Goal: Transaction & Acquisition: Purchase product/service

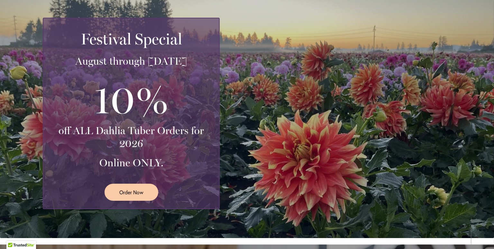
scroll to position [141, 0]
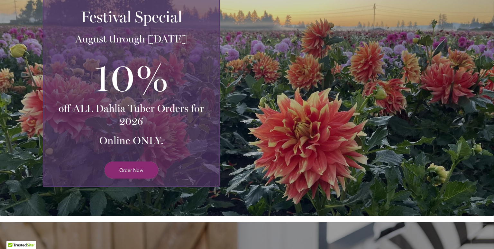
click at [119, 168] on span "Order Now" at bounding box center [131, 169] width 24 height 7
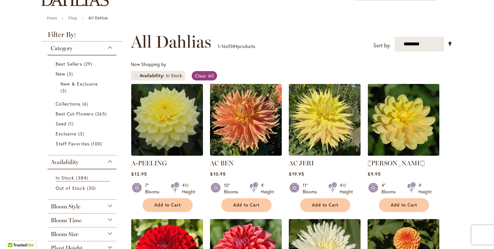
scroll to position [33, 0]
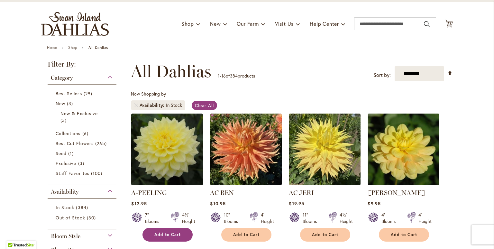
click at [157, 236] on span "Add to Cart" at bounding box center [168, 234] width 26 height 5
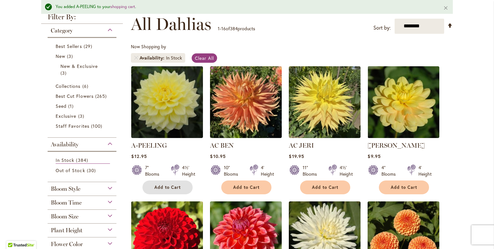
scroll to position [162, 0]
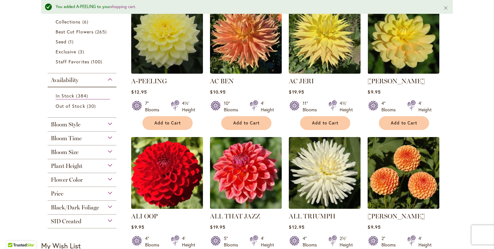
click at [179, 206] on img at bounding box center [167, 172] width 75 height 75
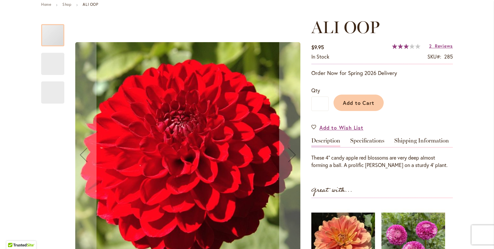
scroll to position [141, 0]
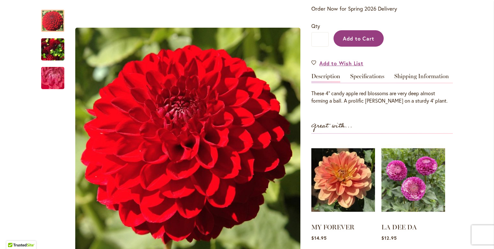
click at [354, 35] on span "Add to Cart" at bounding box center [359, 38] width 32 height 7
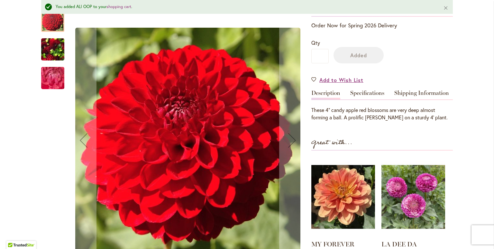
scroll to position [158, 0]
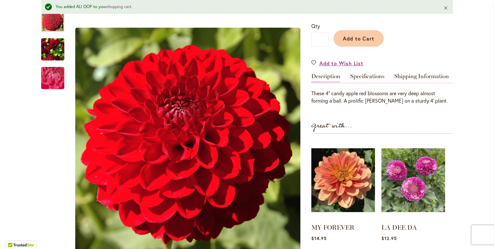
click at [447, 10] on button "Close" at bounding box center [446, 7] width 14 height 15
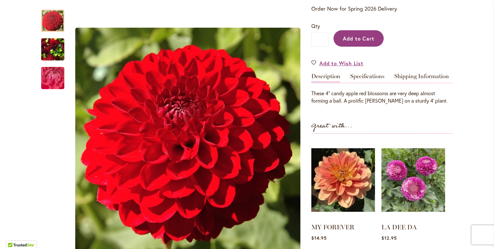
click at [345, 41] on button "Add to Cart" at bounding box center [359, 38] width 50 height 16
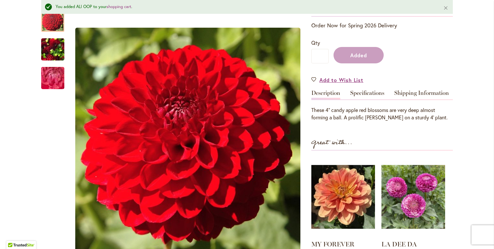
scroll to position [158, 0]
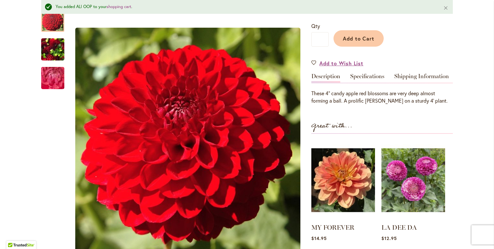
click at [344, 48] on div "Add to Cart" at bounding box center [391, 36] width 124 height 29
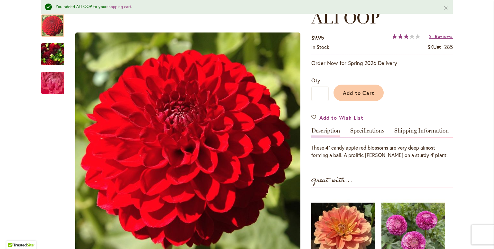
scroll to position [61, 0]
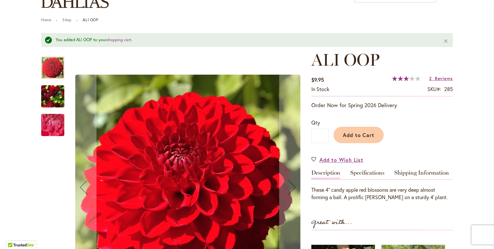
click at [50, 65] on div at bounding box center [52, 68] width 23 height 22
click at [44, 94] on img "ALI OOP" at bounding box center [52, 96] width 23 height 31
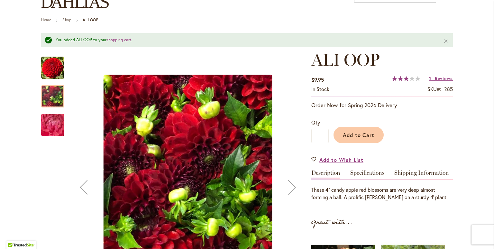
click at [40, 119] on img "ALI OOP" at bounding box center [53, 125] width 46 height 35
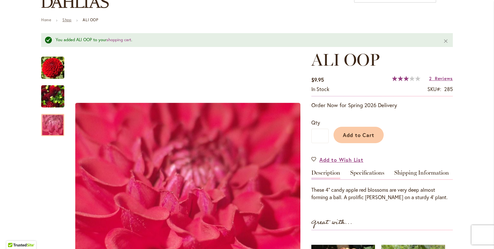
click at [62, 21] on link "Shop" at bounding box center [66, 19] width 9 height 5
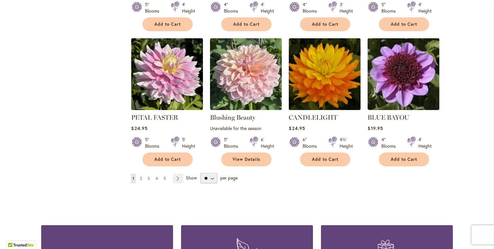
scroll to position [547, 0]
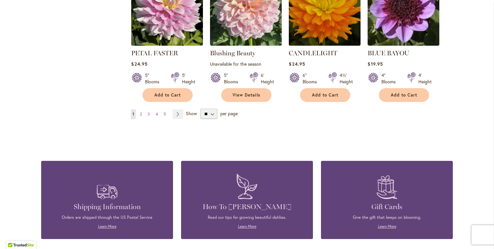
click at [131, 113] on strong "You're currently reading page 1" at bounding box center [133, 114] width 5 height 10
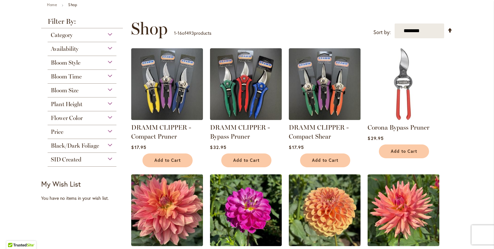
scroll to position [0, 0]
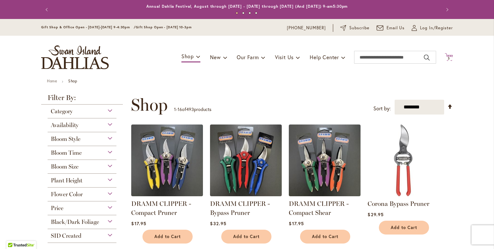
click at [448, 57] on span "3" at bounding box center [449, 58] width 2 height 4
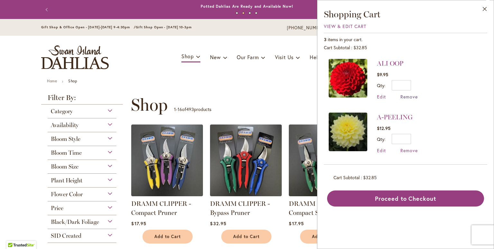
click at [404, 97] on span "Remove" at bounding box center [409, 97] width 17 height 6
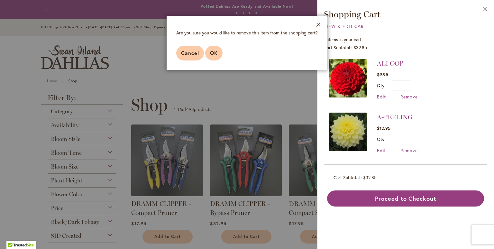
click at [208, 51] on button "OK" at bounding box center [213, 53] width 17 height 15
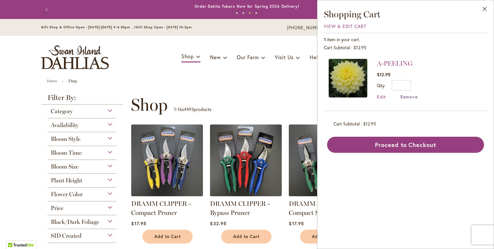
click at [410, 98] on span "Remove" at bounding box center [409, 97] width 17 height 6
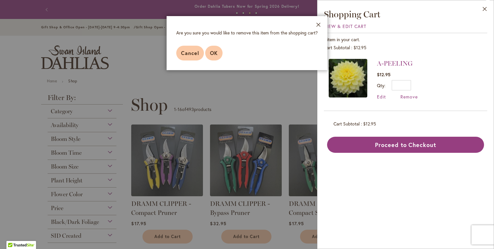
click at [213, 53] on span "OK" at bounding box center [214, 53] width 8 height 7
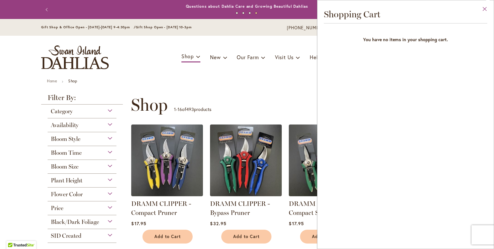
click at [485, 6] on button "Close" at bounding box center [485, 10] width 18 height 20
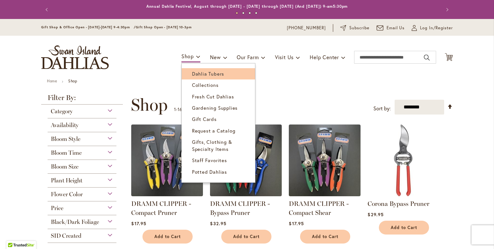
click at [187, 74] on link "Dahlia Tubers" at bounding box center [218, 73] width 73 height 11
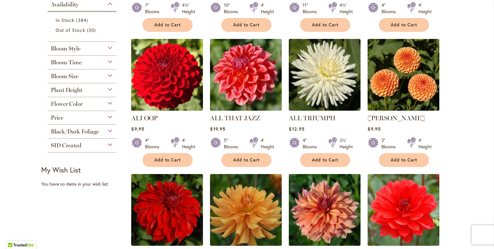
scroll to position [258, 0]
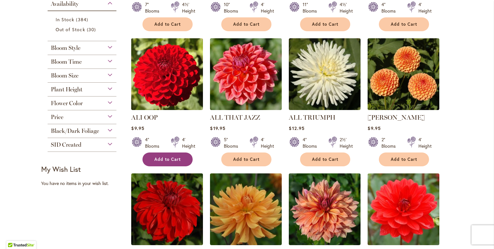
click at [157, 157] on span "Add to Cart" at bounding box center [168, 159] width 26 height 5
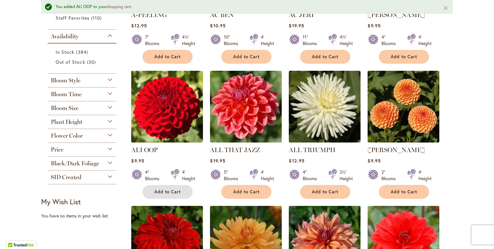
scroll to position [178, 0]
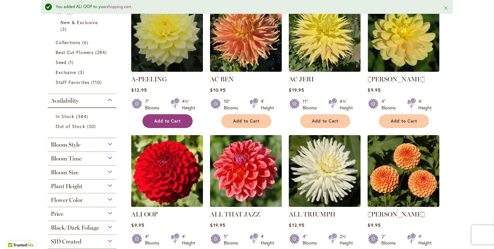
click at [144, 117] on button "Add to Cart" at bounding box center [168, 121] width 50 height 14
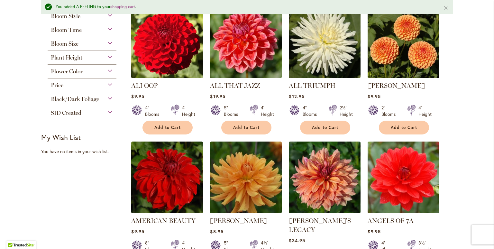
scroll to position [339, 0]
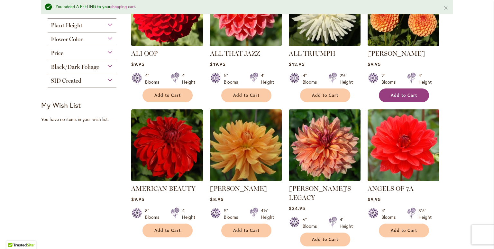
click at [409, 97] on span "Add to Cart" at bounding box center [404, 95] width 26 height 5
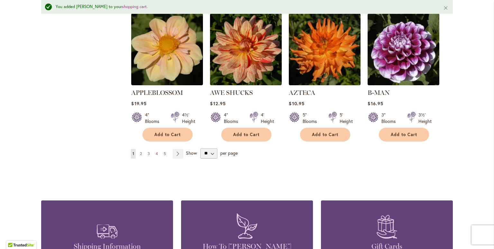
scroll to position [596, 0]
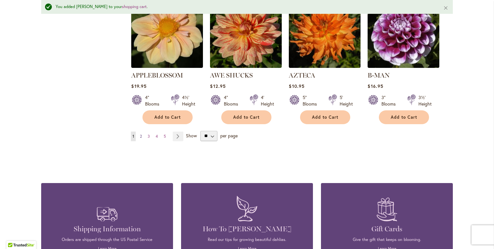
click at [140, 134] on span "2" at bounding box center [141, 136] width 2 height 5
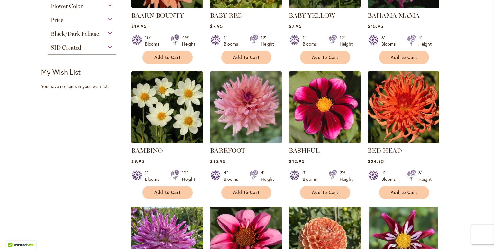
scroll to position [225, 0]
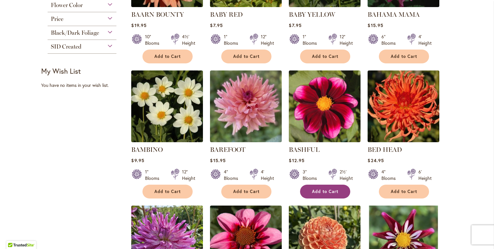
click at [329, 191] on span "Add to Cart" at bounding box center [325, 191] width 26 height 5
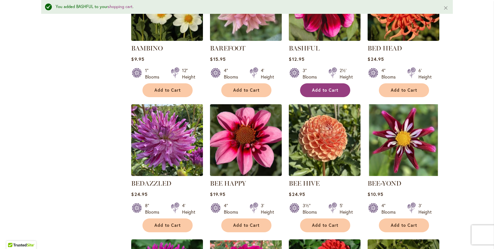
scroll to position [371, 0]
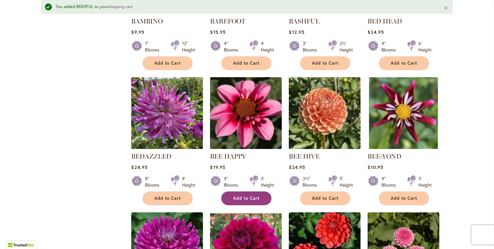
click at [245, 201] on button "Add to Cart" at bounding box center [246, 199] width 50 height 14
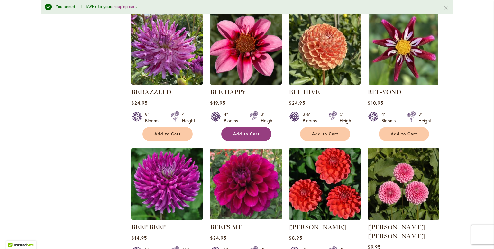
scroll to position [467, 0]
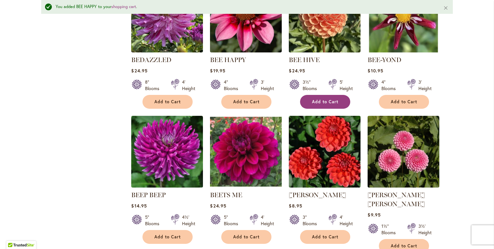
click at [316, 107] on button "Add to Cart" at bounding box center [325, 102] width 50 height 14
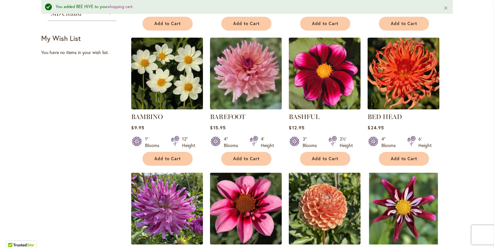
scroll to position [274, 0]
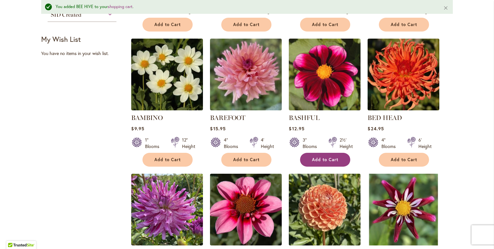
click at [309, 157] on button "Add to Cart" at bounding box center [325, 160] width 50 height 14
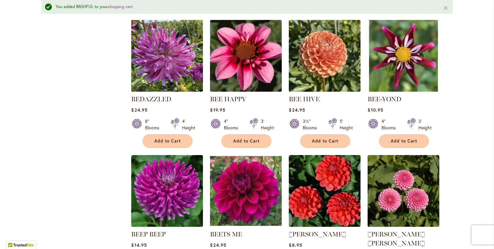
scroll to position [435, 0]
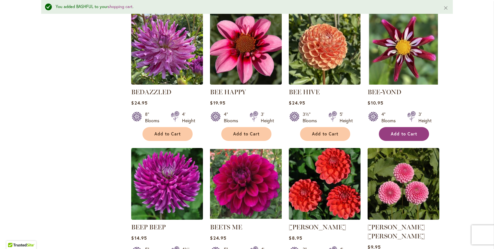
click at [398, 136] on span "Add to Cart" at bounding box center [404, 133] width 26 height 5
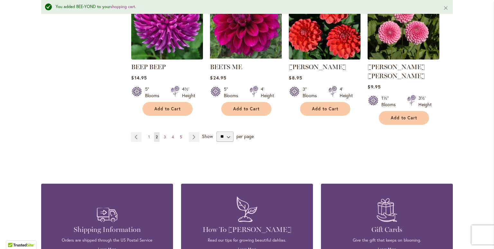
scroll to position [596, 0]
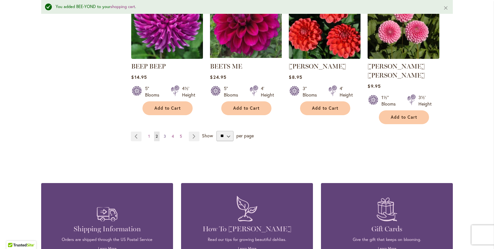
click at [164, 134] on span "3" at bounding box center [165, 136] width 2 height 5
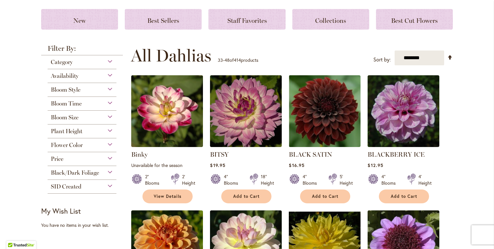
scroll to position [97, 0]
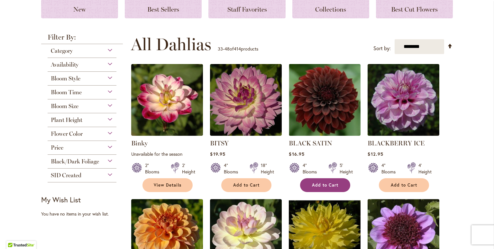
click at [342, 186] on button "Add to Cart" at bounding box center [325, 185] width 50 height 14
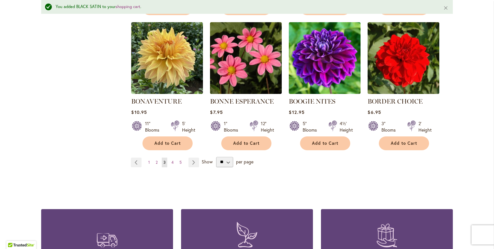
scroll to position [564, 0]
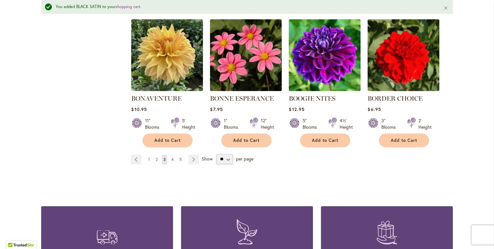
click at [172, 160] on span "4" at bounding box center [173, 159] width 2 height 5
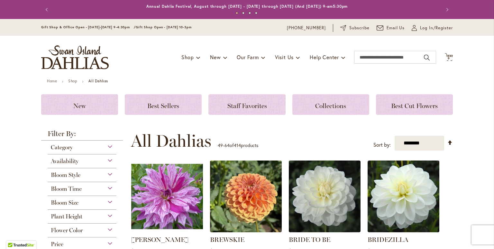
scroll to position [32, 0]
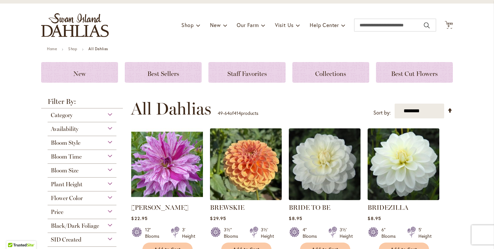
click at [220, 195] on img at bounding box center [246, 164] width 75 height 75
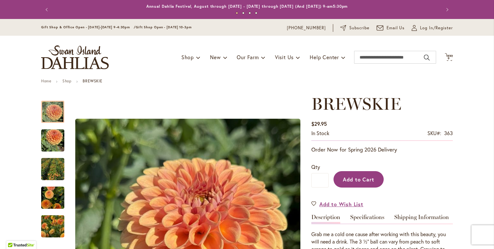
click at [352, 184] on button "Add to Cart" at bounding box center [359, 179] width 50 height 16
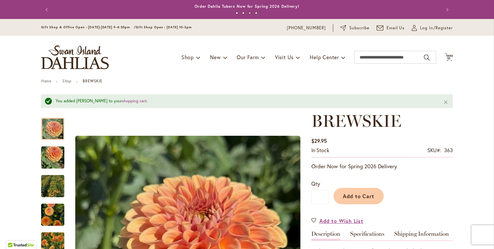
click at [44, 11] on button "Previous" at bounding box center [47, 9] width 13 height 13
click at [44, 9] on button "Previous" at bounding box center [47, 9] width 13 height 13
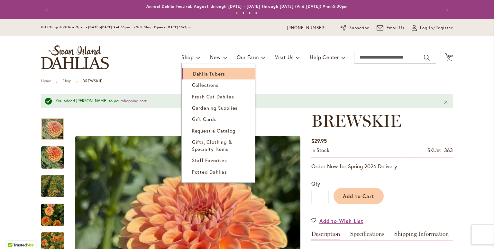
click at [184, 72] on link "Dahlia Tubers" at bounding box center [218, 73] width 73 height 11
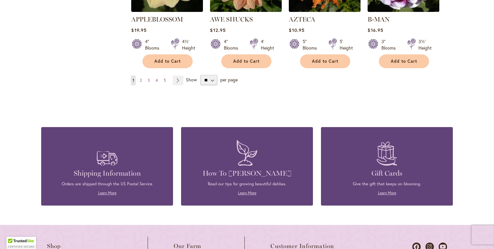
scroll to position [644, 0]
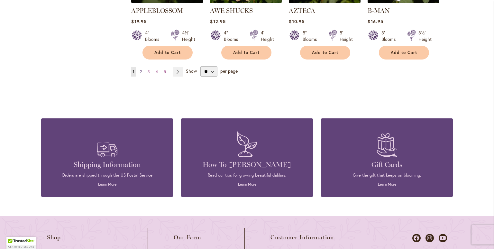
click at [138, 67] on link "Page 2" at bounding box center [140, 72] width 5 height 10
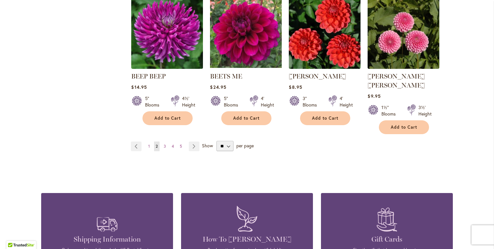
scroll to position [579, 0]
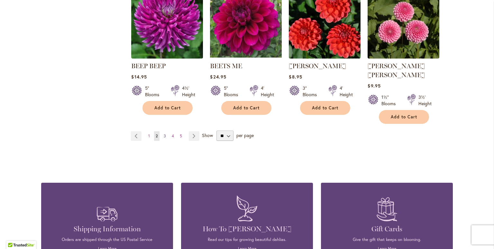
click at [164, 134] on span "3" at bounding box center [165, 136] width 2 height 5
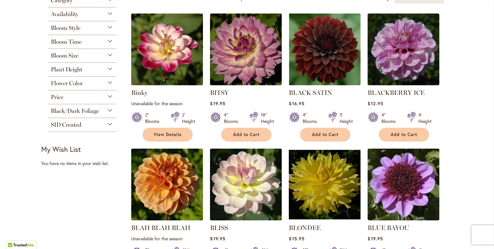
scroll to position [129, 0]
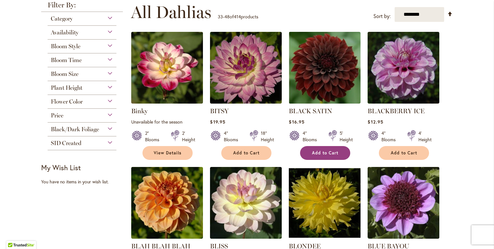
click at [326, 157] on button "Add to Cart" at bounding box center [325, 153] width 50 height 14
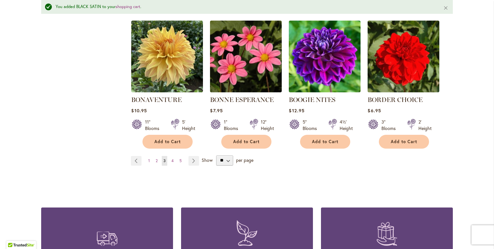
scroll to position [564, 0]
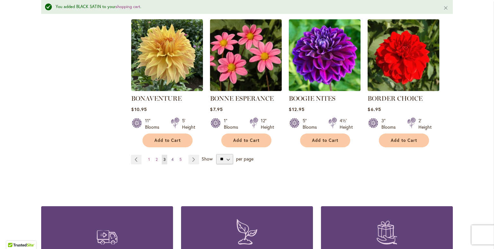
click at [172, 159] on span "4" at bounding box center [173, 159] width 2 height 5
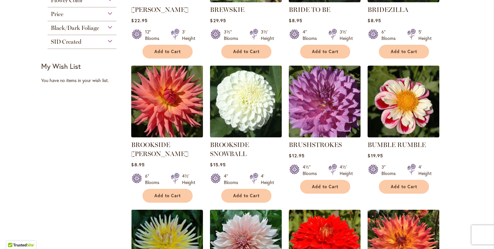
scroll to position [258, 0]
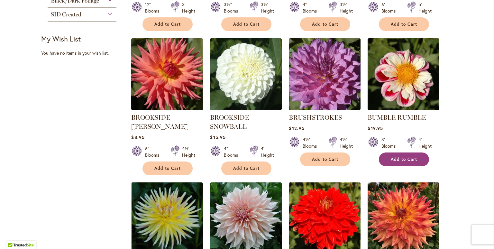
click at [379, 161] on button "Add to Cart" at bounding box center [404, 160] width 50 height 14
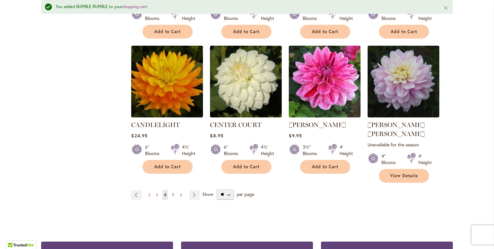
scroll to position [564, 0]
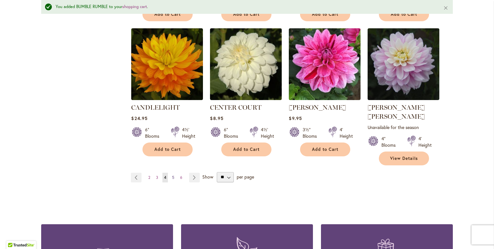
click at [172, 175] on span "5" at bounding box center [173, 177] width 2 height 5
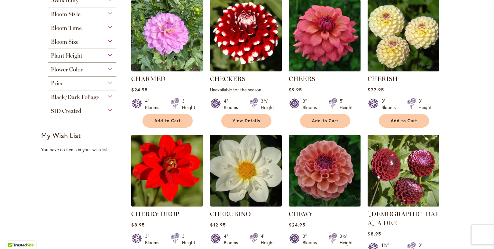
scroll to position [225, 0]
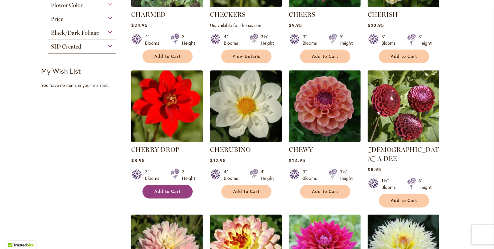
click at [168, 191] on span "Add to Cart" at bounding box center [168, 191] width 26 height 5
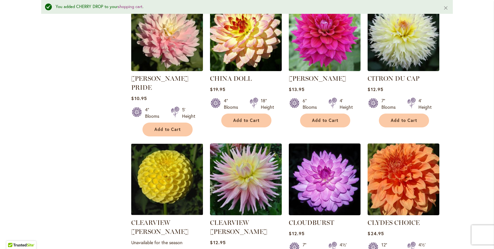
scroll to position [500, 0]
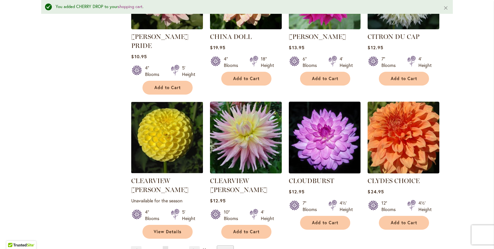
click at [173, 249] on span "6" at bounding box center [174, 251] width 2 height 5
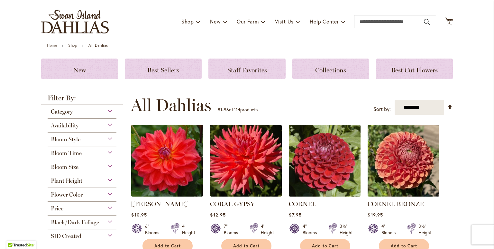
scroll to position [64, 0]
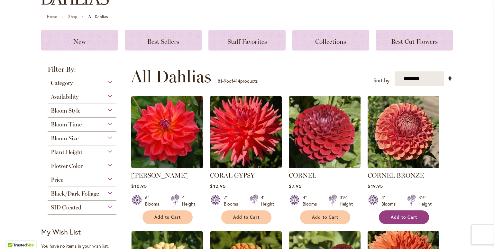
click at [411, 215] on span "Add to Cart" at bounding box center [404, 217] width 26 height 5
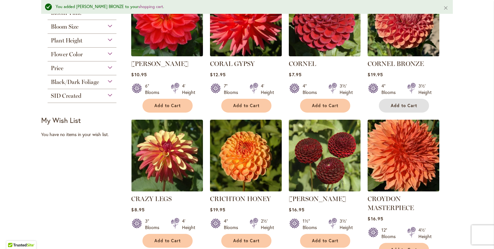
scroll to position [225, 0]
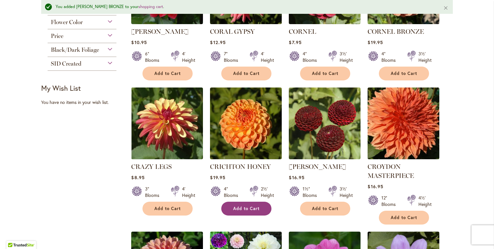
click at [250, 212] on button "Add to Cart" at bounding box center [246, 209] width 50 height 14
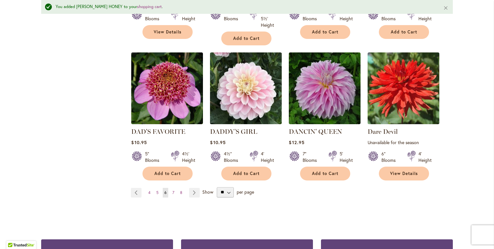
scroll to position [547, 0]
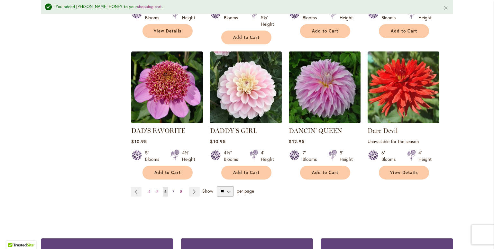
click at [173, 192] on span "7" at bounding box center [174, 191] width 2 height 5
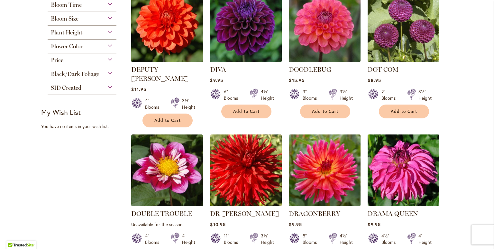
scroll to position [322, 0]
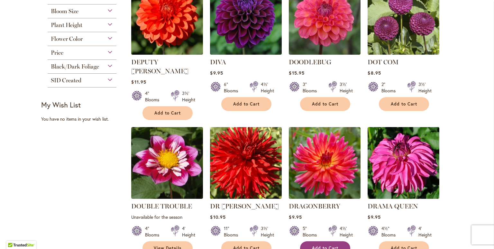
click at [333, 241] on button "Add to Cart" at bounding box center [325, 248] width 50 height 14
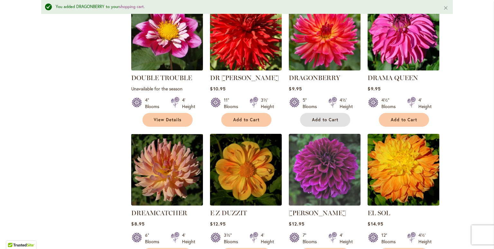
scroll to position [500, 0]
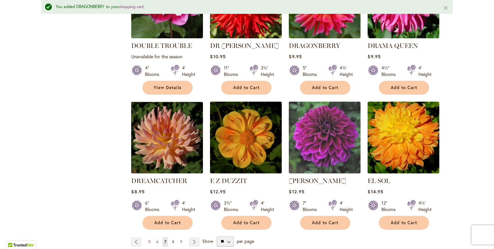
click at [172, 240] on span "8" at bounding box center [173, 242] width 2 height 5
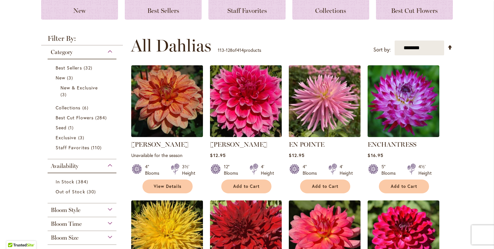
scroll to position [97, 0]
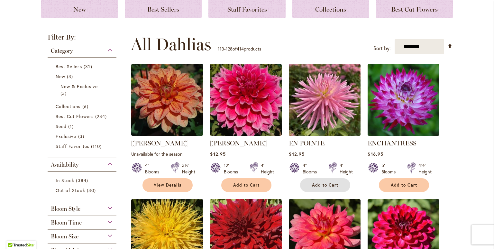
click at [334, 188] on button "Add to Cart" at bounding box center [325, 185] width 50 height 14
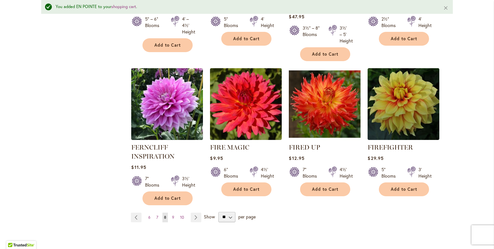
scroll to position [532, 0]
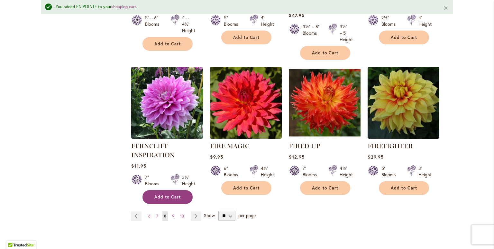
click at [182, 194] on button "Add to Cart" at bounding box center [168, 197] width 50 height 14
click at [172, 214] on span "9" at bounding box center [173, 216] width 2 height 5
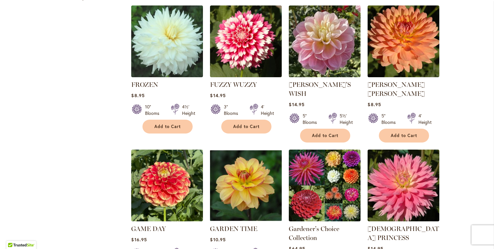
scroll to position [451, 0]
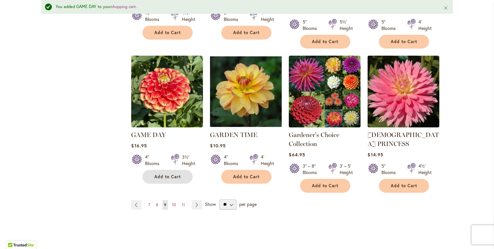
scroll to position [579, 0]
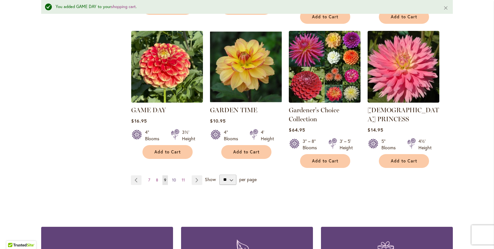
click at [172, 178] on span "10" at bounding box center [174, 180] width 4 height 5
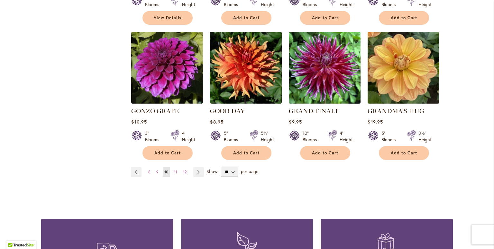
scroll to position [547, 0]
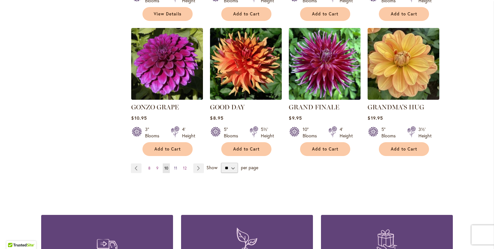
click at [174, 166] on span "11" at bounding box center [175, 168] width 3 height 5
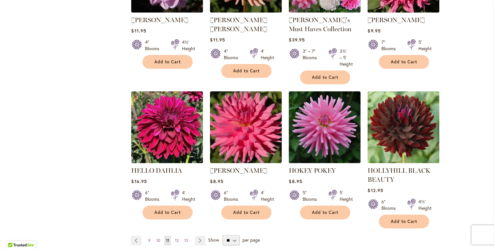
scroll to position [515, 0]
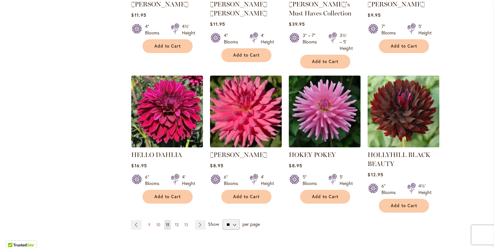
click at [175, 223] on span "12" at bounding box center [177, 224] width 4 height 5
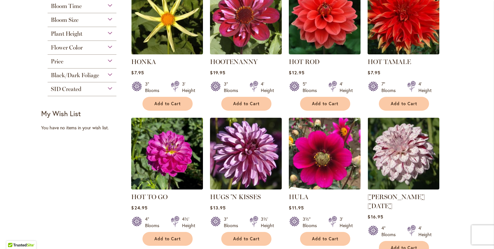
scroll to position [322, 0]
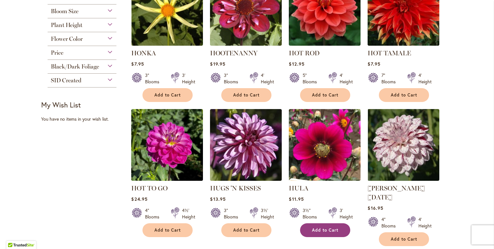
click at [312, 229] on span "Add to Cart" at bounding box center [325, 230] width 26 height 5
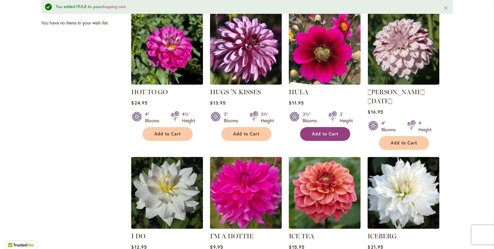
scroll to position [467, 0]
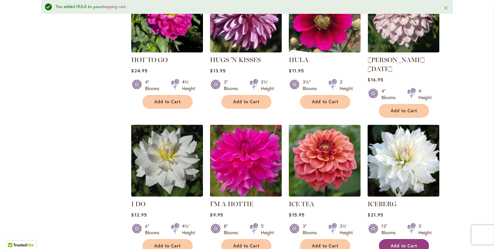
click at [382, 239] on button "Add to Cart" at bounding box center [404, 246] width 50 height 14
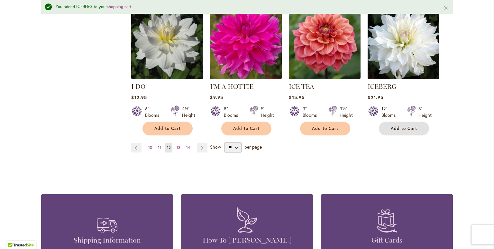
scroll to position [596, 0]
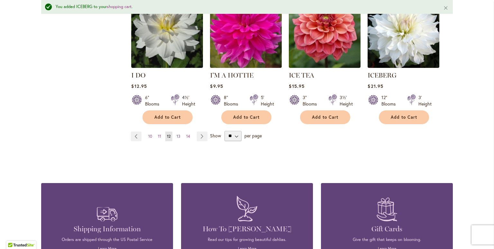
click at [177, 134] on span "13" at bounding box center [179, 136] width 4 height 5
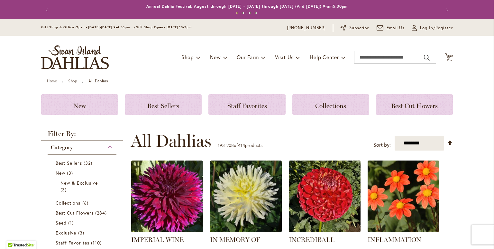
scroll to position [64, 0]
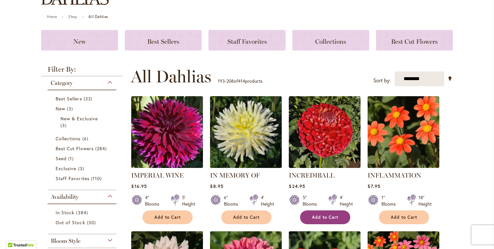
click at [306, 214] on button "Add to Cart" at bounding box center [325, 218] width 50 height 14
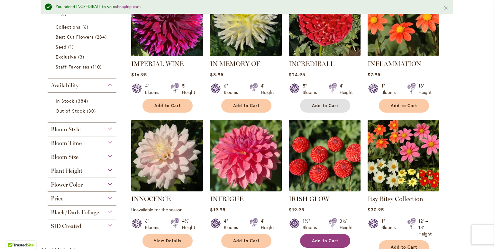
scroll to position [210, 0]
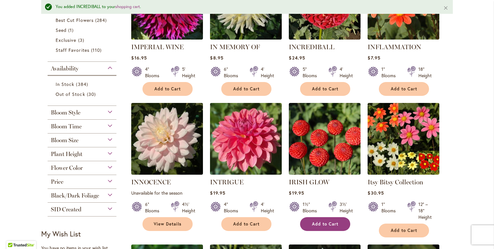
click at [309, 226] on button "Add to Cart" at bounding box center [325, 224] width 50 height 14
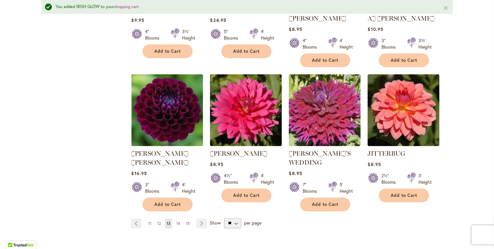
scroll to position [564, 0]
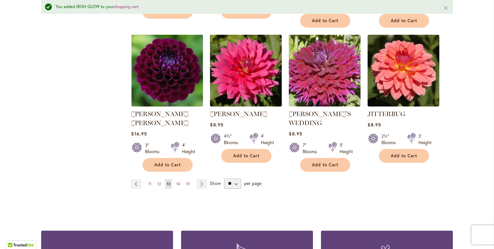
click at [176, 182] on span "14" at bounding box center [178, 184] width 4 height 5
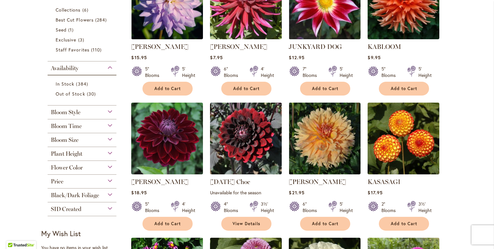
scroll to position [225, 0]
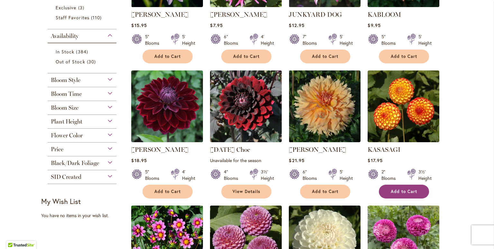
click at [397, 191] on span "Add to Cart" at bounding box center [404, 191] width 26 height 5
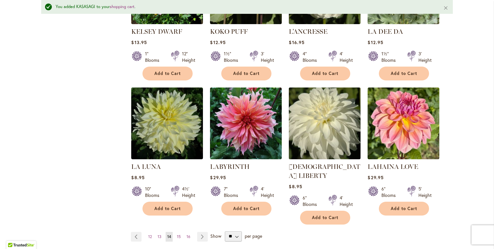
scroll to position [500, 0]
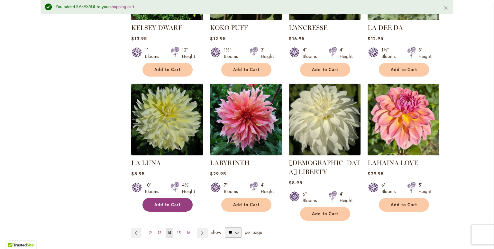
click at [148, 201] on button "Add to Cart" at bounding box center [168, 205] width 50 height 14
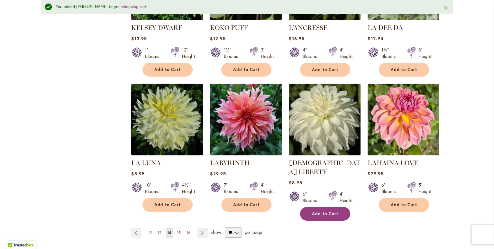
click at [301, 207] on button "Add to Cart" at bounding box center [325, 214] width 50 height 14
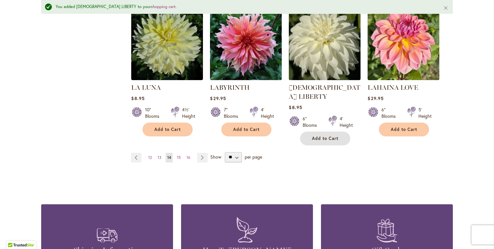
scroll to position [564, 0]
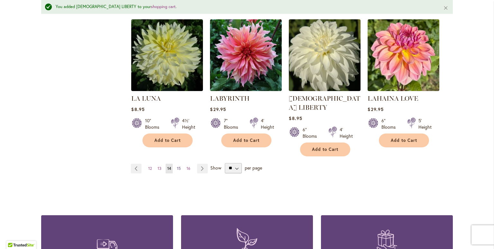
click at [177, 166] on span "15" at bounding box center [179, 168] width 4 height 5
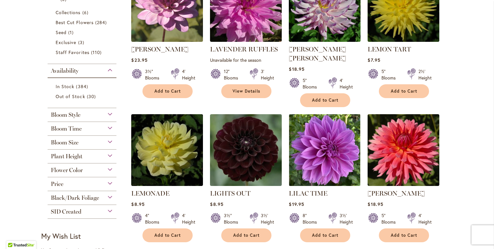
scroll to position [193, 0]
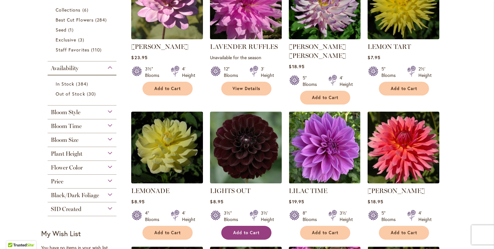
click at [226, 226] on button "Add to Cart" at bounding box center [246, 233] width 50 height 14
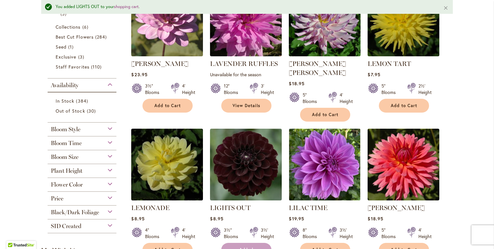
scroll to position [210, 0]
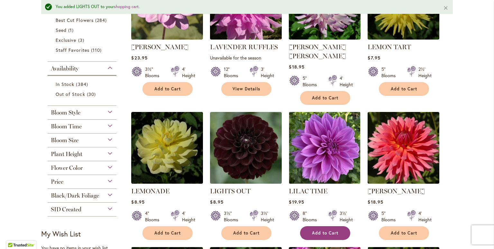
click at [308, 226] on button "Add to Cart" at bounding box center [325, 233] width 50 height 14
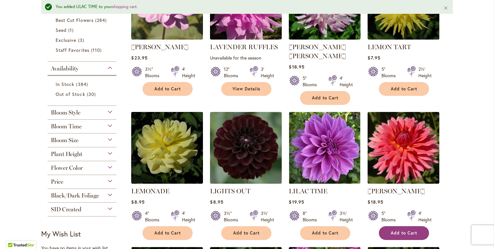
click at [406, 231] on span "Add to Cart" at bounding box center [404, 233] width 26 height 5
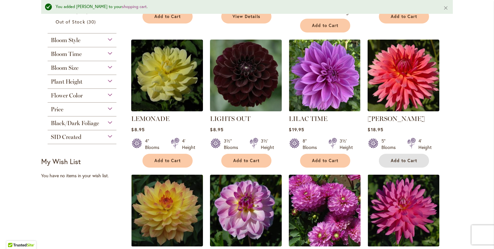
scroll to position [371, 0]
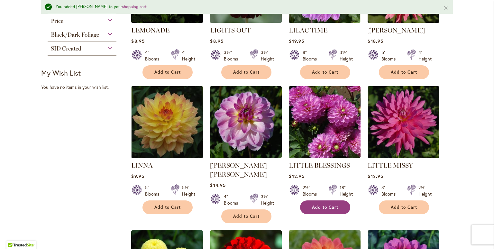
click at [307, 201] on button "Add to Cart" at bounding box center [325, 208] width 50 height 14
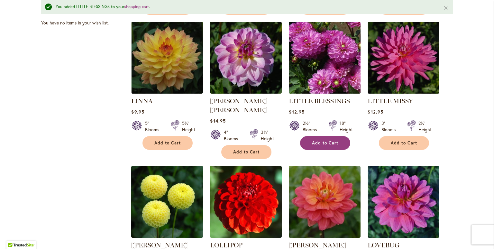
scroll to position [467, 0]
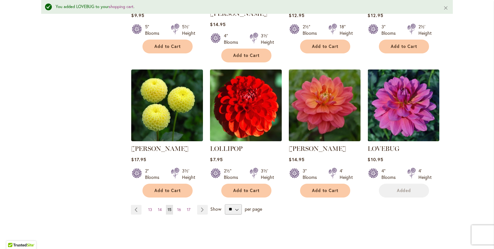
scroll to position [564, 0]
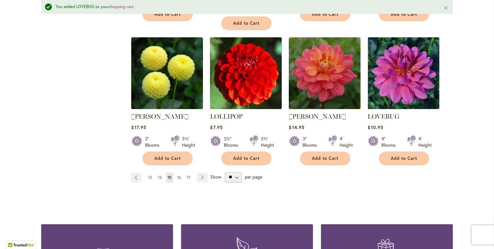
click at [177, 175] on span "16" at bounding box center [179, 177] width 4 height 5
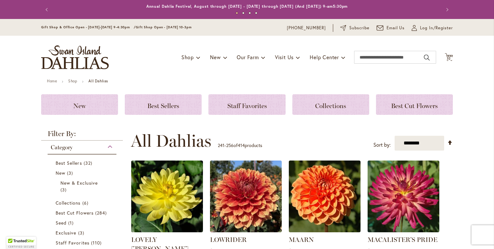
scroll to position [97, 0]
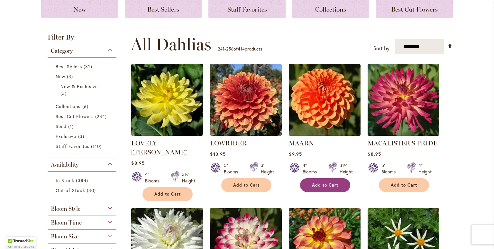
click at [303, 185] on button "Add to Cart" at bounding box center [325, 185] width 50 height 14
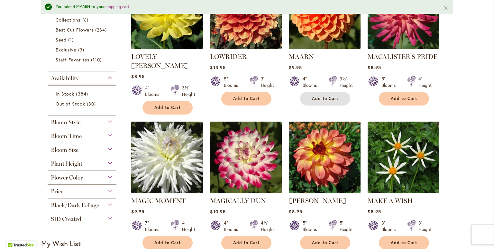
scroll to position [210, 0]
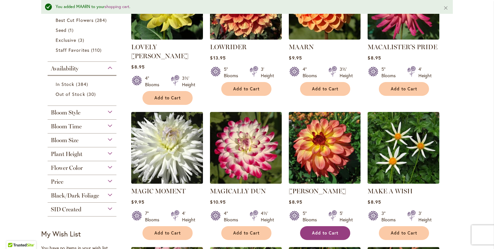
click at [306, 226] on button "Add to Cart" at bounding box center [325, 233] width 50 height 14
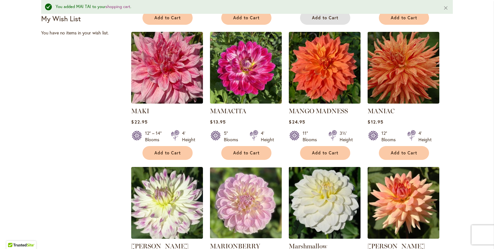
scroll to position [435, 0]
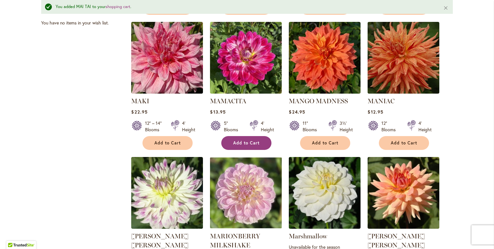
click at [249, 136] on button "Add to Cart" at bounding box center [246, 143] width 50 height 14
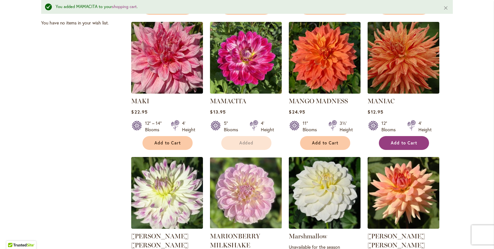
click at [401, 139] on button "Add to Cart" at bounding box center [404, 143] width 50 height 14
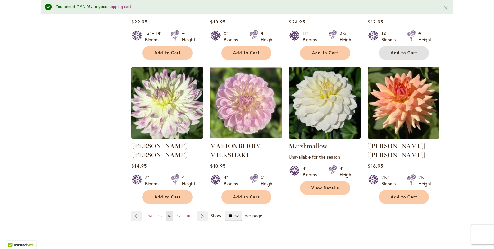
scroll to position [564, 0]
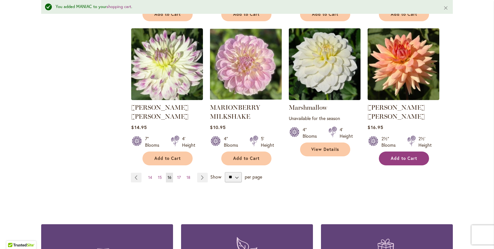
click at [385, 152] on button "Add to Cart" at bounding box center [404, 159] width 50 height 14
click at [177, 175] on span "17" at bounding box center [179, 177] width 4 height 5
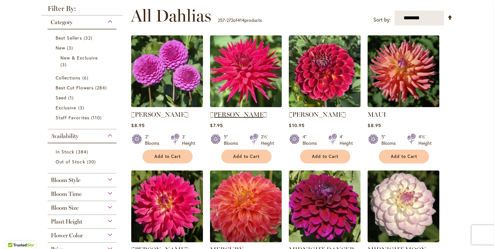
scroll to position [129, 0]
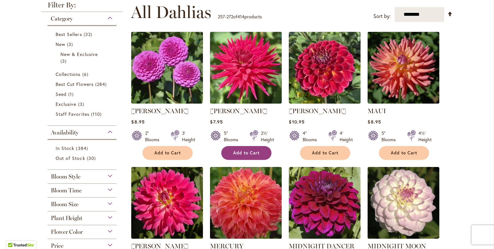
click at [243, 156] on button "Add to Cart" at bounding box center [246, 153] width 50 height 14
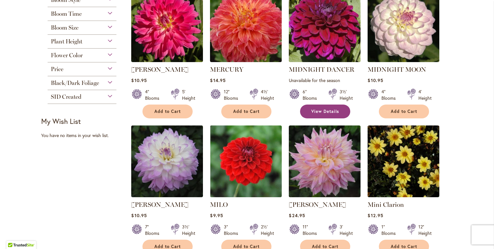
scroll to position [322, 0]
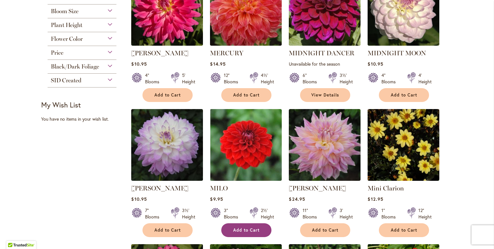
click at [248, 226] on button "Add to Cart" at bounding box center [246, 230] width 50 height 14
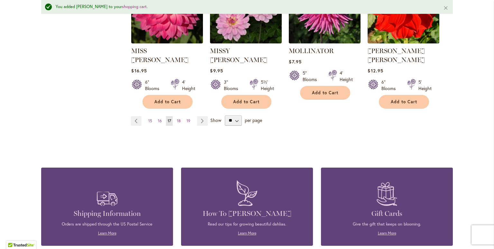
scroll to position [532, 0]
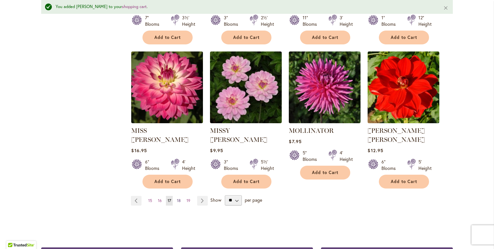
click at [177, 198] on span "18" at bounding box center [179, 200] width 4 height 5
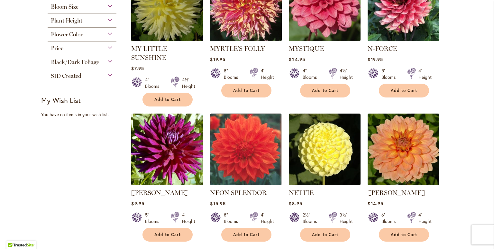
scroll to position [354, 0]
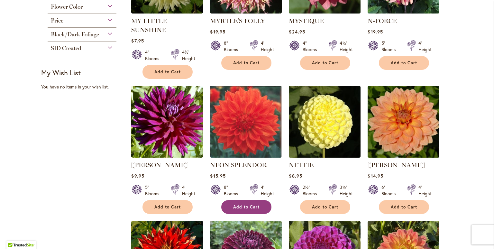
click at [239, 204] on span "Add to Cart" at bounding box center [246, 206] width 26 height 5
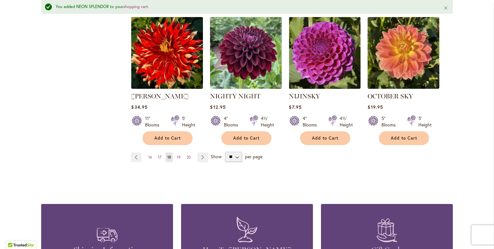
scroll to position [564, 0]
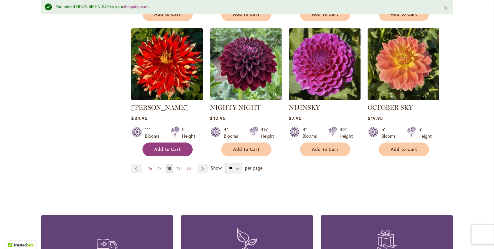
click at [176, 147] on span "Add to Cart" at bounding box center [168, 149] width 26 height 5
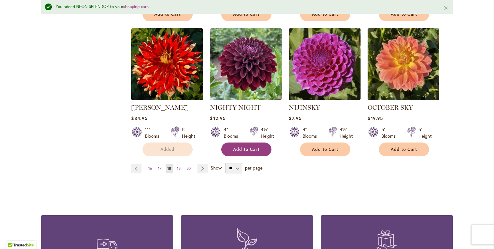
click at [229, 143] on button "Add to Cart" at bounding box center [246, 150] width 50 height 14
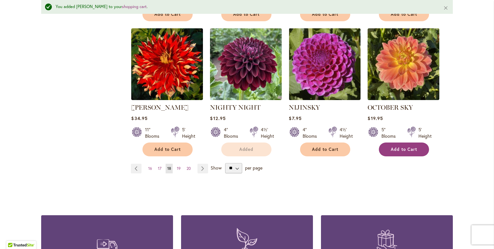
click at [421, 143] on button "Add to Cart" at bounding box center [404, 150] width 50 height 14
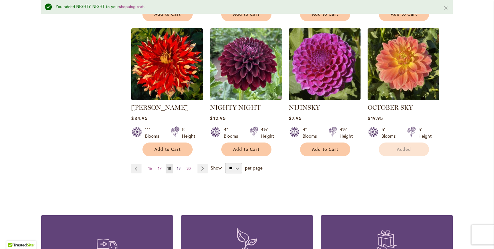
click at [175, 164] on link "Page 19" at bounding box center [178, 169] width 7 height 10
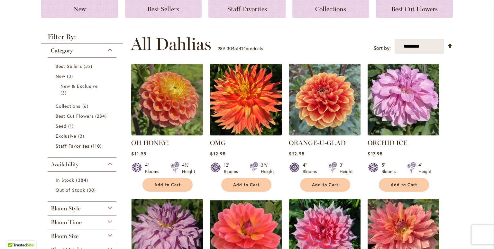
scroll to position [161, 0]
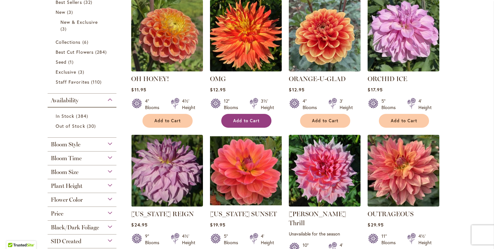
click at [245, 120] on span "Add to Cart" at bounding box center [246, 120] width 26 height 5
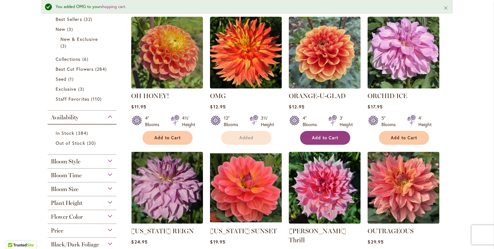
scroll to position [178, 0]
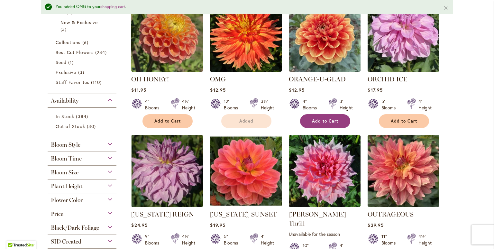
click at [336, 121] on button "Add to Cart" at bounding box center [325, 121] width 50 height 14
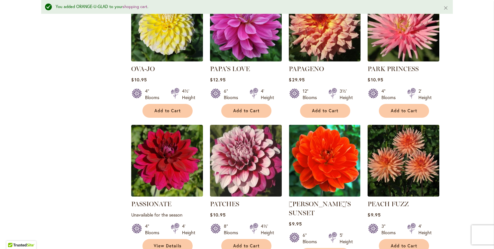
scroll to position [500, 0]
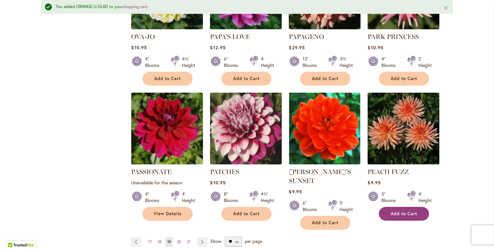
click at [388, 207] on button "Add to Cart" at bounding box center [404, 214] width 50 height 14
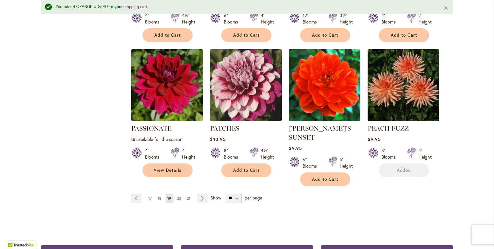
scroll to position [564, 0]
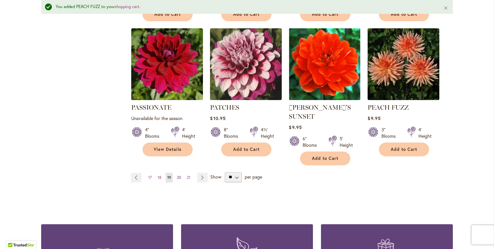
click at [178, 175] on span "20" at bounding box center [179, 177] width 4 height 5
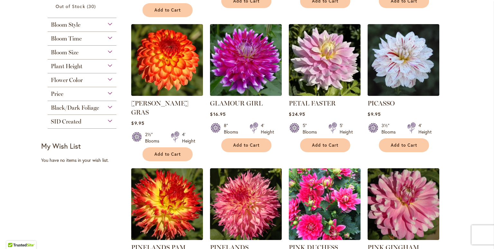
scroll to position [322, 0]
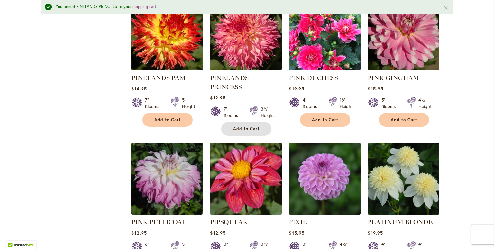
scroll to position [500, 0]
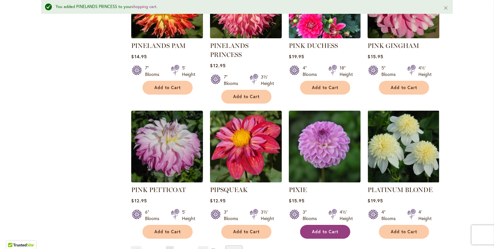
click at [317, 229] on span "Add to Cart" at bounding box center [325, 231] width 26 height 5
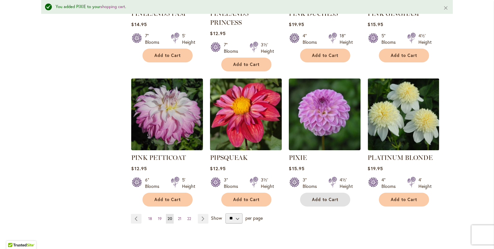
scroll to position [564, 0]
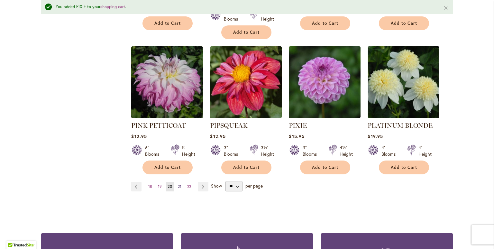
click at [178, 184] on span "21" at bounding box center [180, 186] width 4 height 5
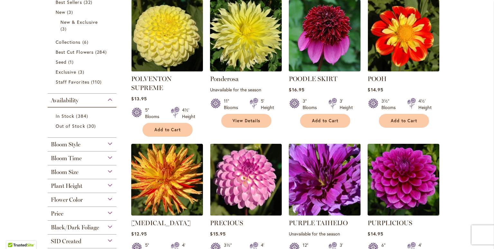
scroll to position [193, 0]
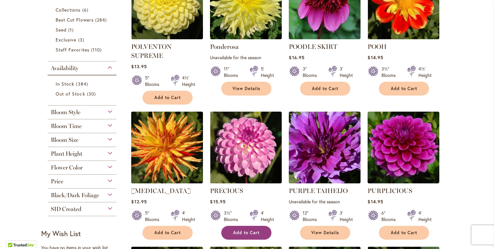
click at [228, 232] on button "Add to Cart" at bounding box center [246, 233] width 50 height 14
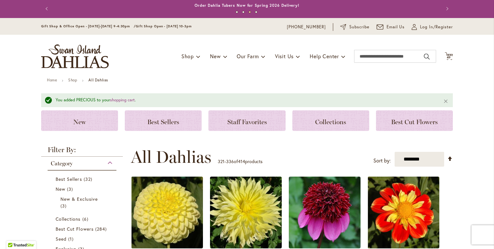
scroll to position [0, 0]
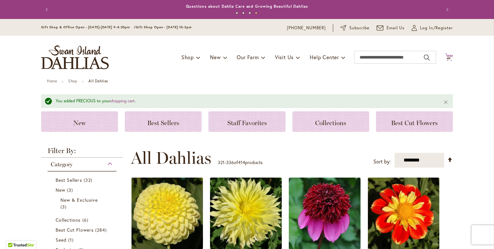
click at [448, 59] on span "49" at bounding box center [449, 58] width 5 height 4
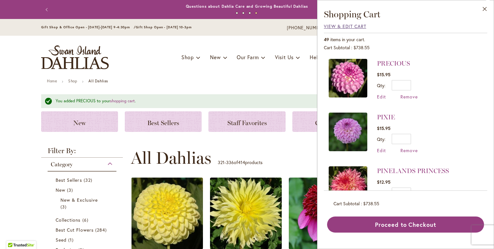
click at [355, 29] on span "View & Edit Cart" at bounding box center [345, 26] width 42 height 6
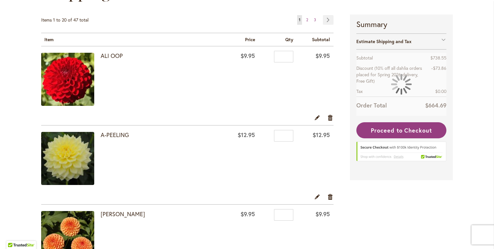
scroll to position [129, 0]
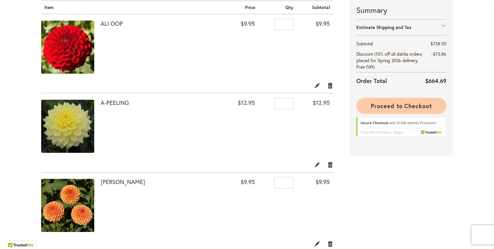
click at [383, 97] on div "**********" at bounding box center [401, 77] width 103 height 155
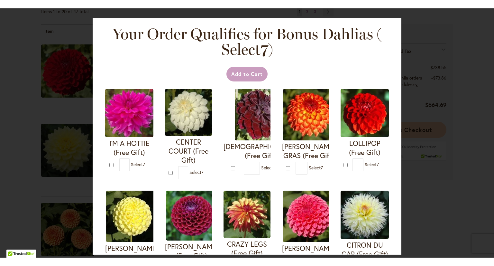
scroll to position [144, 0]
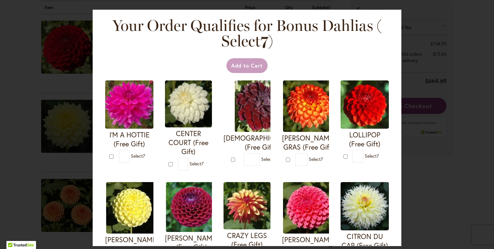
click at [403, 68] on div "Your Order Qualifies for Bonus Dahlias ( Select 7 ) Add to Cart I'M A HOTTIE (F…" at bounding box center [247, 124] width 494 height 249
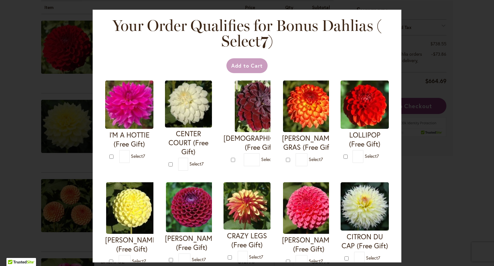
click at [466, 50] on div "Your Order Qualifies for Bonus Dahlias ( Select 7 ) Add to Cart I'M A HOTTIE (F…" at bounding box center [247, 133] width 494 height 266
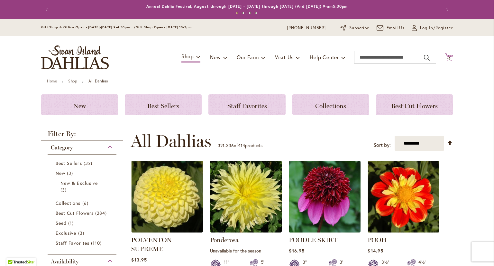
click at [447, 58] on span "49" at bounding box center [449, 58] width 5 height 4
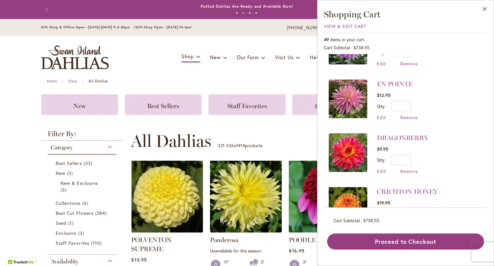
scroll to position [1610, 0]
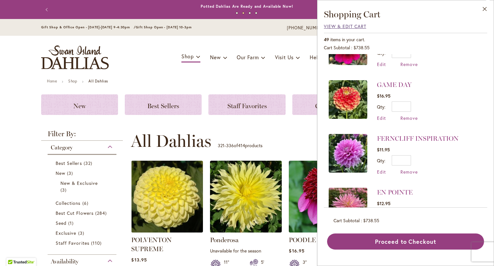
click at [352, 29] on span "View & Edit Cart" at bounding box center [345, 26] width 42 height 6
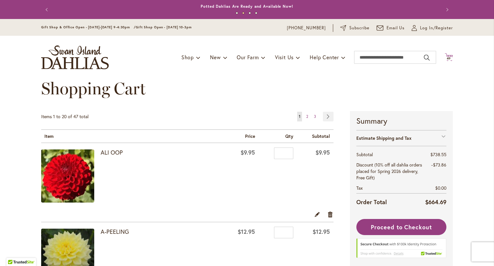
click at [449, 58] on span "49" at bounding box center [449, 58] width 5 height 4
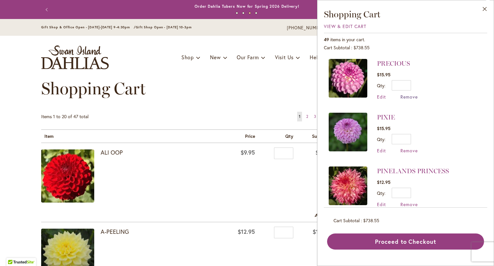
click at [413, 96] on span "Remove" at bounding box center [409, 97] width 17 height 6
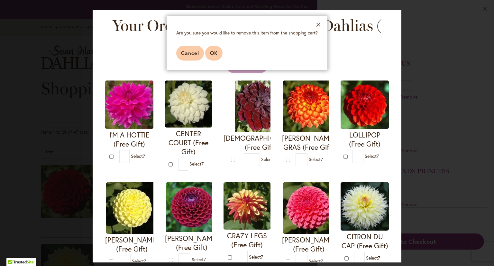
click at [215, 52] on span "OK" at bounding box center [214, 53] width 8 height 7
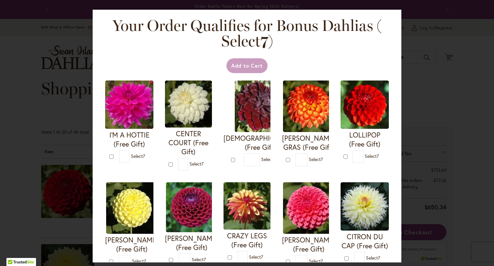
drag, startPoint x: 448, startPoint y: 58, endPoint x: 447, endPoint y: 40, distance: 18.1
click at [447, 40] on div "Your Order Qualifies for Bonus Dahlias ( Select 7 ) Add to Cart I'M A HOTTIE (F…" at bounding box center [247, 133] width 494 height 266
click at [441, 46] on div "Your Order Qualifies for Bonus Dahlias ( Select 7 ) Add to Cart I'M A HOTTIE (F…" at bounding box center [247, 133] width 494 height 266
click at [57, 59] on div "Your Order Qualifies for Bonus Dahlias ( Select 7 ) Add to Cart I'M A HOTTIE (F…" at bounding box center [247, 133] width 494 height 266
click at [17, 60] on div "Your Order Qualifies for Bonus Dahlias ( Select 7 ) Add to Cart I'M A HOTTIE (F…" at bounding box center [247, 133] width 494 height 266
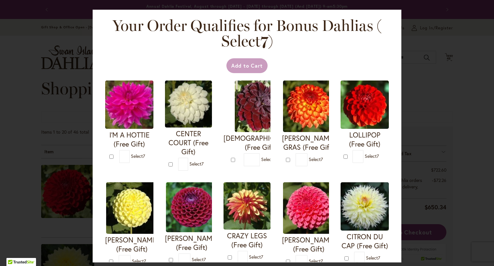
click at [437, 38] on div "Your Order Qualifies for Bonus Dahlias ( Select 7 ) Add to Cart I'M A HOTTIE (F…" at bounding box center [247, 133] width 494 height 266
click at [437, 31] on div "Your Order Qualifies for Bonus Dahlias ( Select 7 ) Add to Cart I'M A HOTTIE (F…" at bounding box center [247, 133] width 494 height 266
click at [442, 65] on div "Your Order Qualifies for Bonus Dahlias ( Select 7 ) Add to Cart I'M A HOTTIE (F…" at bounding box center [247, 133] width 494 height 266
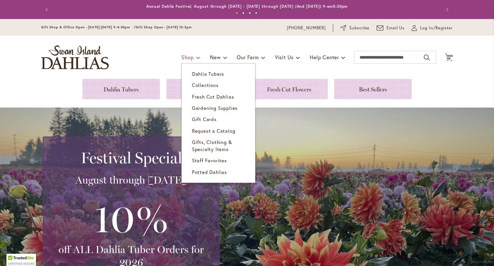
click at [182, 56] on span "Shop" at bounding box center [188, 57] width 13 height 7
click at [192, 72] on span "Dahlia Tubers" at bounding box center [208, 74] width 32 height 6
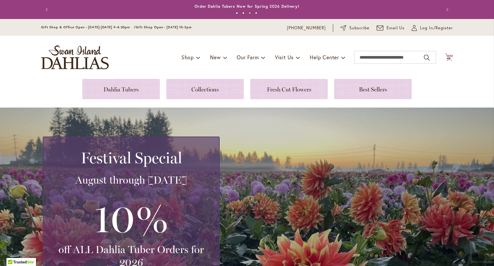
click at [447, 58] on span "48" at bounding box center [449, 58] width 5 height 4
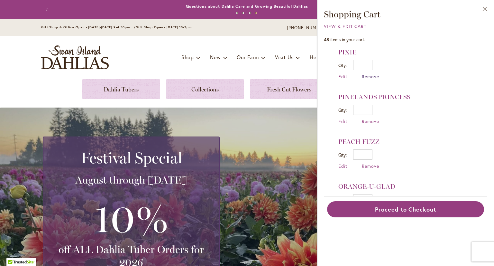
click at [366, 75] on span "Remove" at bounding box center [370, 76] width 17 height 6
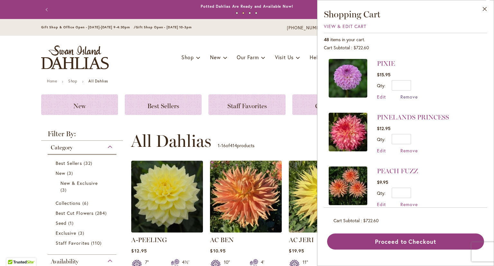
click at [407, 96] on span "Remove" at bounding box center [409, 97] width 17 height 6
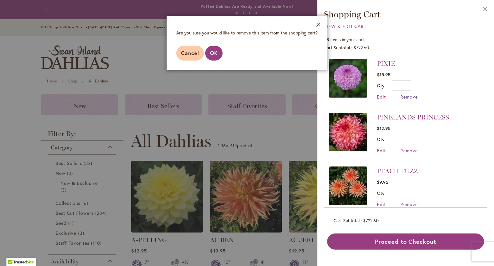
click at [407, 96] on span "Remove" at bounding box center [409, 97] width 17 height 6
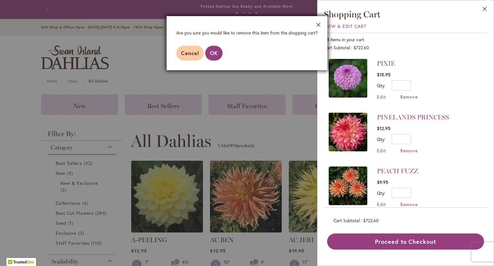
click at [407, 96] on span "Remove" at bounding box center [409, 97] width 17 height 6
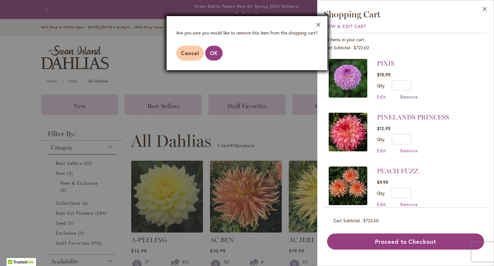
click at [407, 96] on span "Remove" at bounding box center [409, 97] width 17 height 6
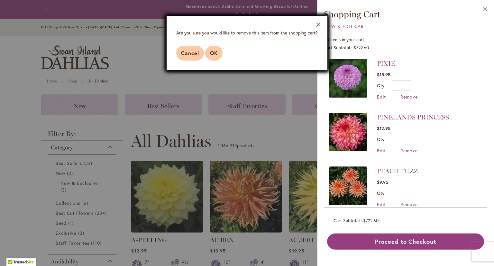
click at [209, 57] on button "OK" at bounding box center [213, 53] width 17 height 15
click at [217, 58] on button "OK" at bounding box center [213, 53] width 17 height 15
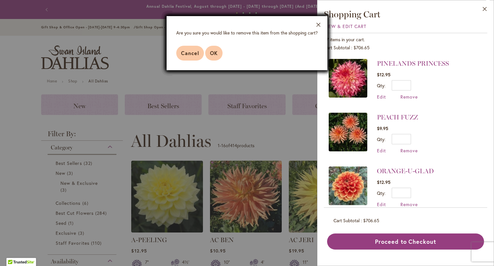
click at [216, 54] on span "OK" at bounding box center [214, 53] width 8 height 7
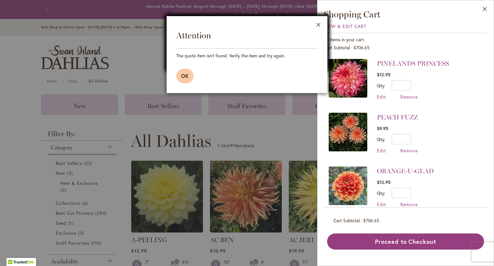
click at [185, 78] on span "OK" at bounding box center [185, 75] width 8 height 7
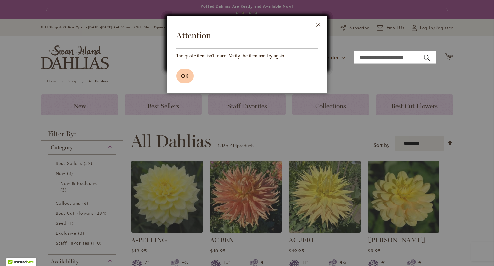
click at [189, 76] on button "OK" at bounding box center [184, 76] width 17 height 15
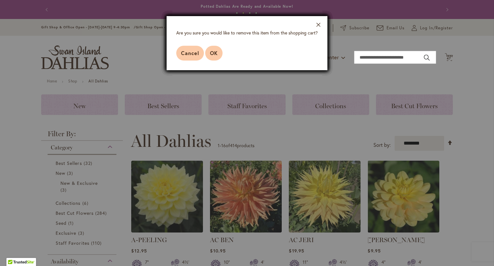
click at [210, 54] on span "OK" at bounding box center [214, 53] width 8 height 7
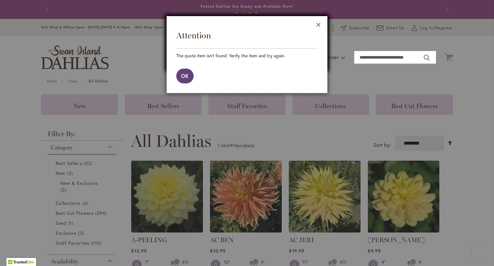
click at [191, 77] on button "OK" at bounding box center [184, 76] width 17 height 15
click at [318, 25] on button "Close" at bounding box center [319, 26] width 18 height 20
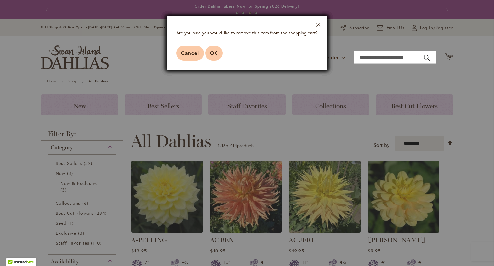
click at [215, 55] on span "OK" at bounding box center [214, 53] width 8 height 7
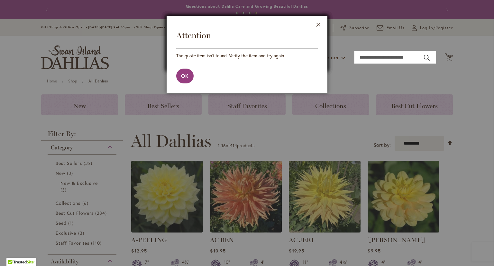
drag, startPoint x: 447, startPoint y: 53, endPoint x: 386, endPoint y: 62, distance: 61.1
click at [447, 53] on div at bounding box center [247, 133] width 494 height 266
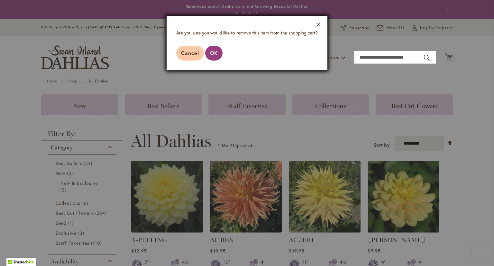
drag, startPoint x: 386, startPoint y: 62, endPoint x: 316, endPoint y: 25, distance: 79.2
click at [316, 25] on button "Close" at bounding box center [319, 26] width 18 height 20
click at [444, 29] on div at bounding box center [247, 133] width 494 height 266
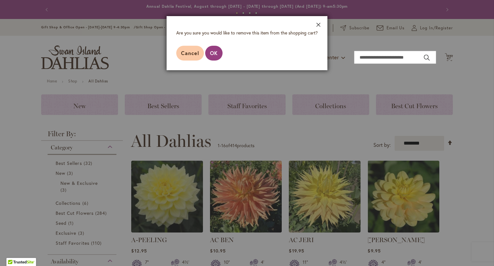
click at [319, 25] on button "Close" at bounding box center [319, 26] width 18 height 20
click at [218, 50] on span "OK" at bounding box center [214, 53] width 8 height 7
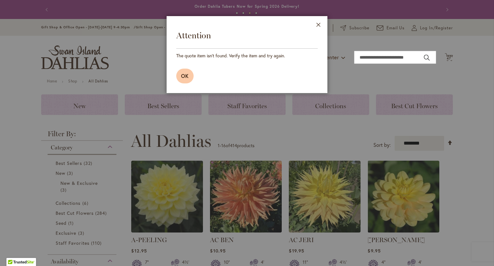
click at [191, 73] on button "OK" at bounding box center [184, 76] width 17 height 15
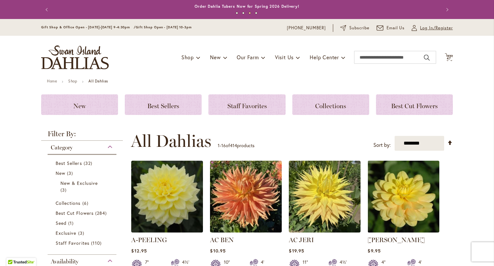
click at [426, 29] on span "Log In/Register" at bounding box center [436, 28] width 33 height 6
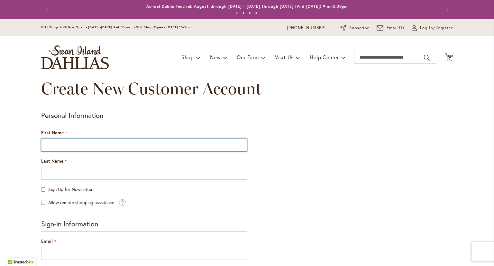
click at [137, 149] on input "First Name" at bounding box center [144, 144] width 206 height 13
type input "***"
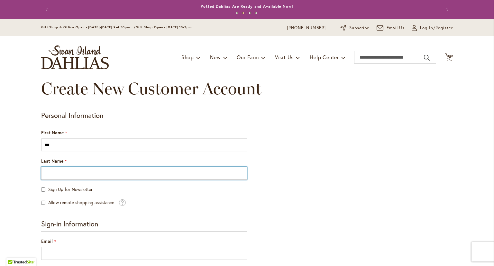
click at [124, 169] on input "Last Name" at bounding box center [144, 173] width 206 height 13
type input "******"
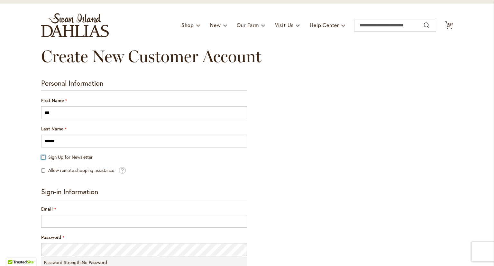
scroll to position [64, 0]
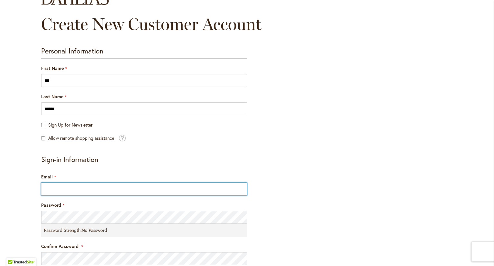
click at [49, 191] on input "Email" at bounding box center [144, 189] width 206 height 13
type input "**********"
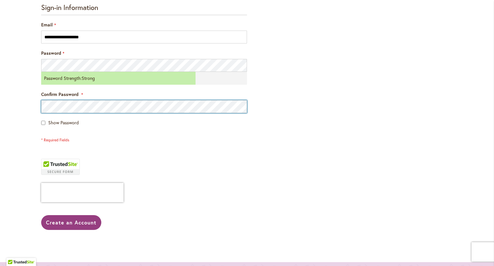
scroll to position [258, 0]
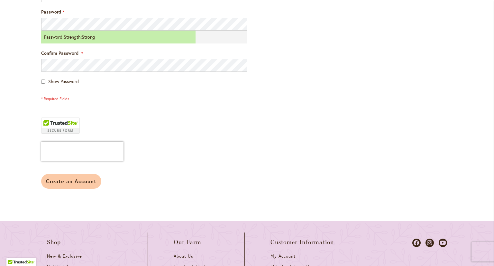
click at [69, 179] on span "Create an Account" at bounding box center [71, 181] width 51 height 7
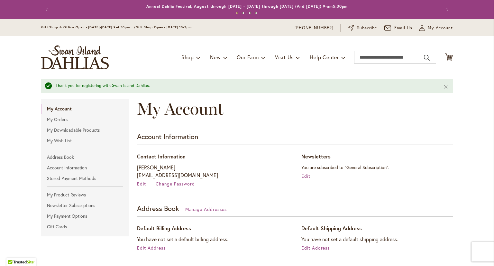
scroll to position [32, 0]
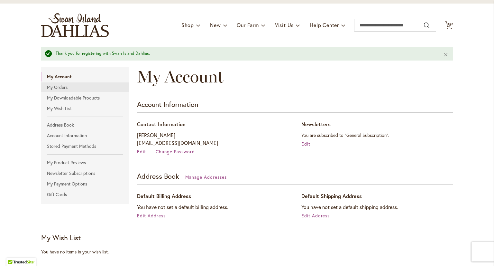
type input "**********"
click at [59, 84] on link "My Orders" at bounding box center [85, 87] width 88 height 10
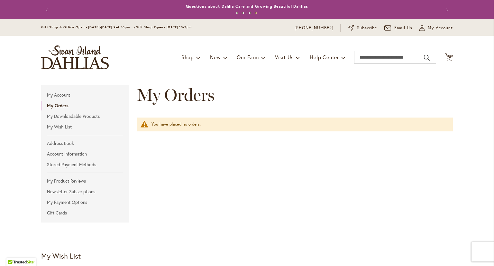
type input "**********"
click at [408, 56] on input "Search" at bounding box center [395, 57] width 82 height 13
click at [448, 59] on span "47" at bounding box center [449, 58] width 4 height 4
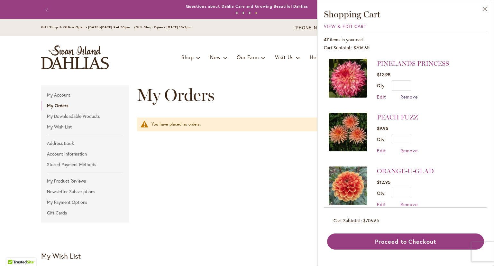
click at [407, 96] on span "Remove" at bounding box center [409, 97] width 17 height 6
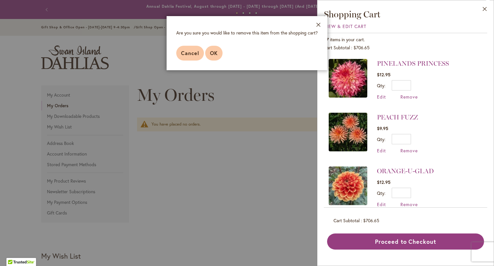
click at [218, 54] on button "OK" at bounding box center [213, 53] width 17 height 15
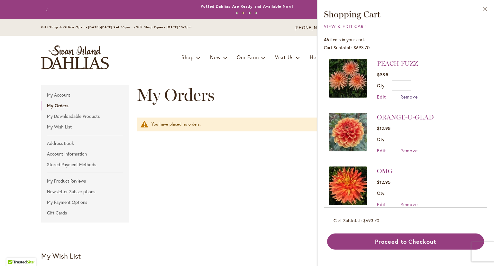
click at [410, 97] on span "Remove" at bounding box center [409, 97] width 17 height 6
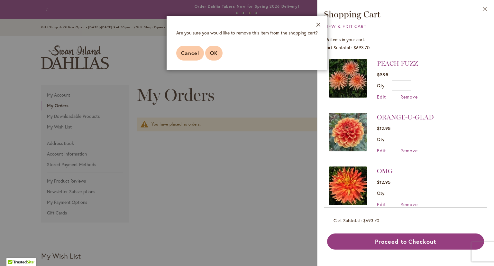
click at [221, 54] on button "OK" at bounding box center [213, 53] width 17 height 15
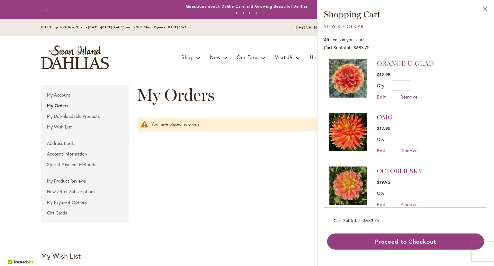
click at [407, 98] on span "Remove" at bounding box center [409, 97] width 17 height 6
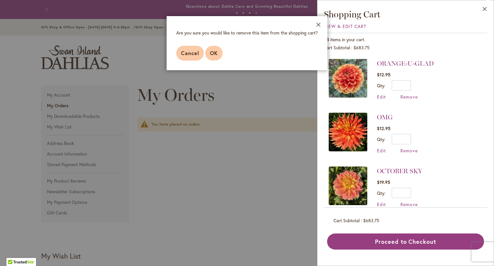
click at [211, 59] on button "OK" at bounding box center [213, 53] width 17 height 15
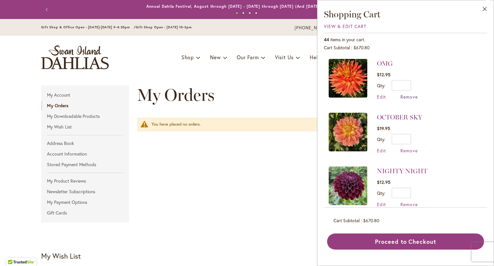
click at [406, 97] on span "Remove" at bounding box center [409, 97] width 17 height 6
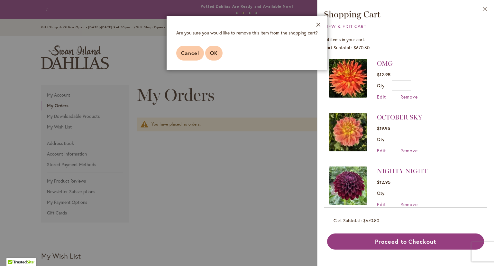
click at [208, 55] on button "OK" at bounding box center [213, 53] width 17 height 15
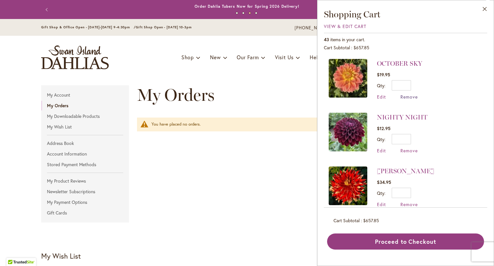
click at [413, 98] on span "Remove" at bounding box center [409, 97] width 17 height 6
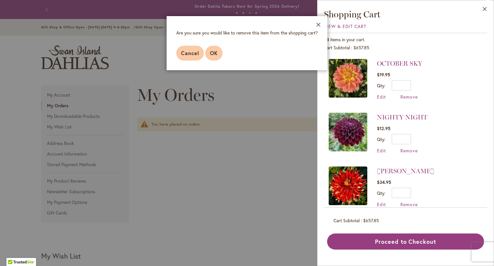
click at [218, 56] on button "OK" at bounding box center [213, 53] width 17 height 15
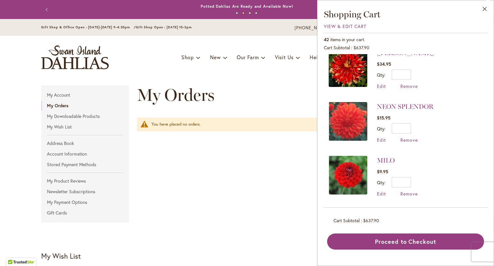
scroll to position [97, 0]
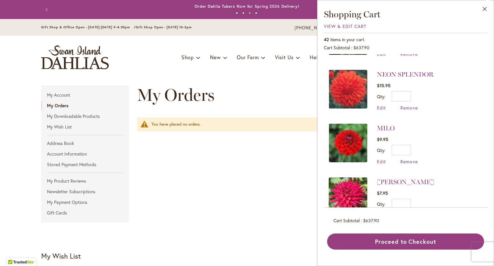
click at [408, 160] on span "Remove" at bounding box center [409, 161] width 17 height 6
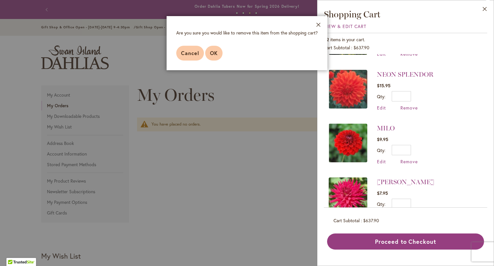
click at [207, 57] on button "OK" at bounding box center [213, 53] width 17 height 15
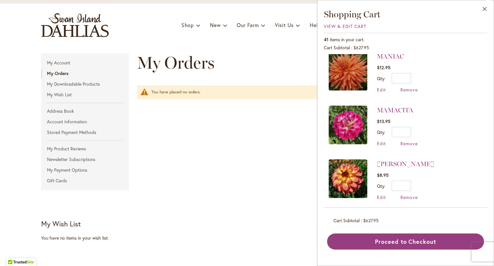
scroll to position [290, 0]
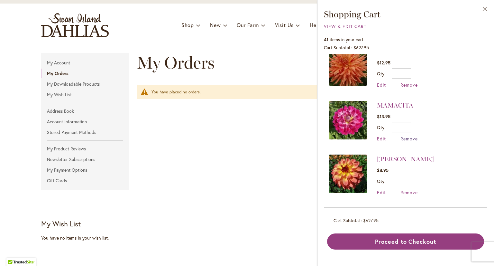
click at [403, 136] on span "Remove" at bounding box center [409, 139] width 17 height 6
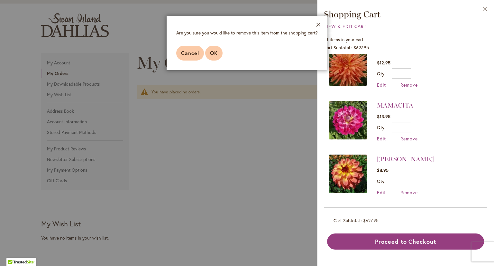
click at [210, 57] on button "OK" at bounding box center [213, 53] width 17 height 15
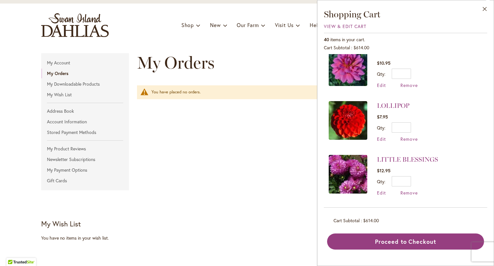
scroll to position [483, 0]
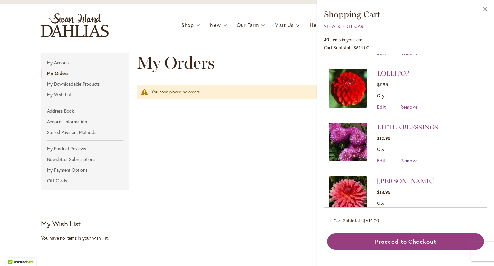
click at [408, 157] on span "Remove" at bounding box center [409, 160] width 17 height 6
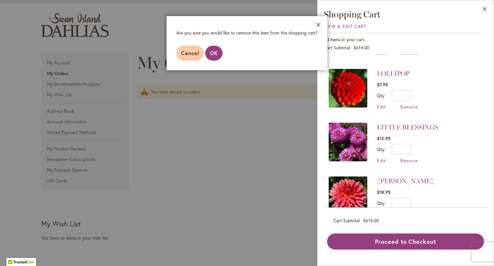
click at [423, 135] on div "$12.95 Qty * Update" at bounding box center [407, 144] width 61 height 19
click at [184, 58] on button "Cancel" at bounding box center [190, 53] width 28 height 15
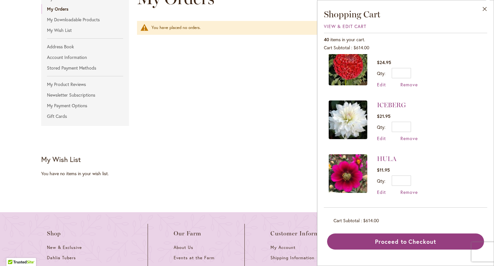
scroll to position [1030, 0]
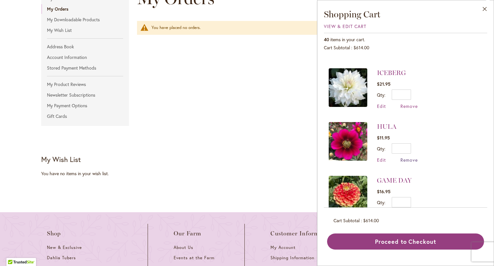
click at [401, 157] on span "Remove" at bounding box center [409, 160] width 17 height 6
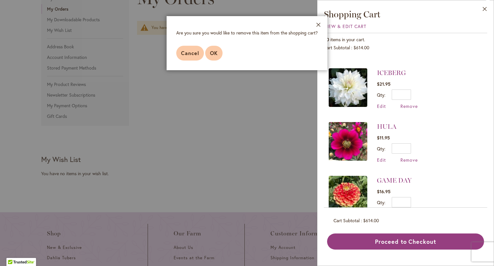
click at [214, 56] on span "OK" at bounding box center [214, 53] width 8 height 7
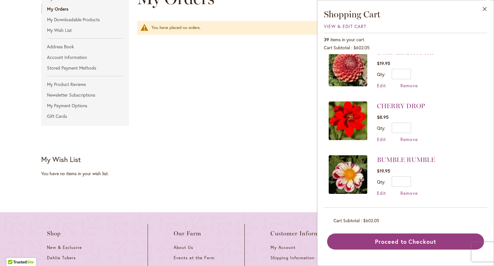
scroll to position [1384, 0]
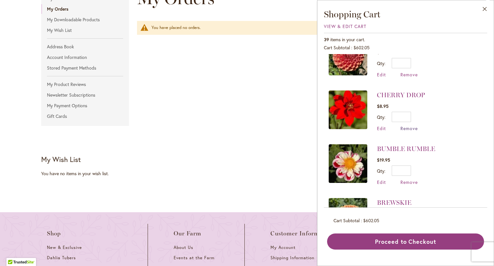
click at [404, 125] on span "Remove" at bounding box center [409, 128] width 17 height 6
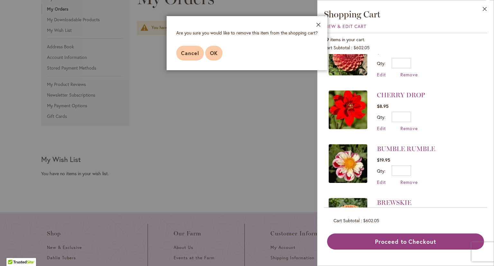
click at [215, 58] on button "OK" at bounding box center [213, 53] width 17 height 15
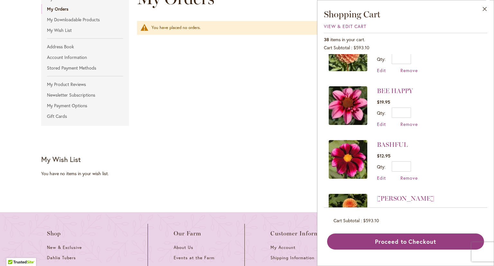
scroll to position [1674, 0]
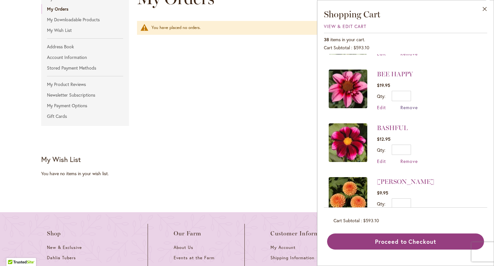
click at [410, 104] on span "Remove" at bounding box center [409, 107] width 17 height 6
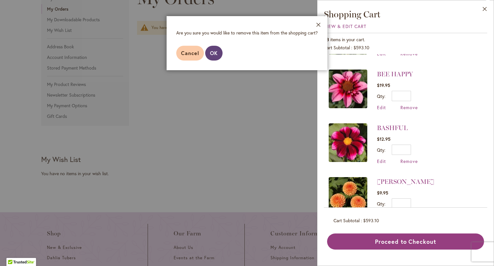
scroll to position [1642, 0]
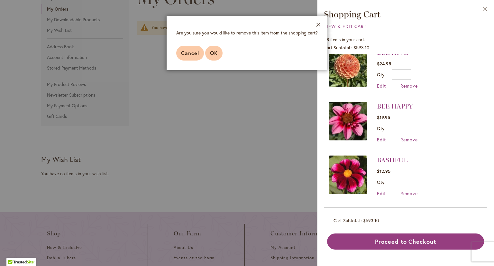
click at [209, 56] on button "OK" at bounding box center [213, 53] width 17 height 15
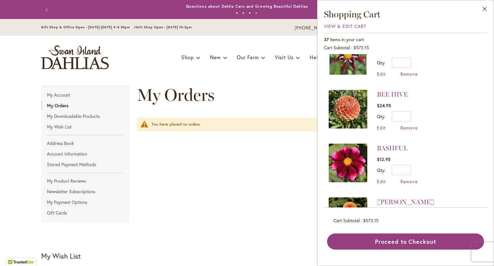
scroll to position [1596, 0]
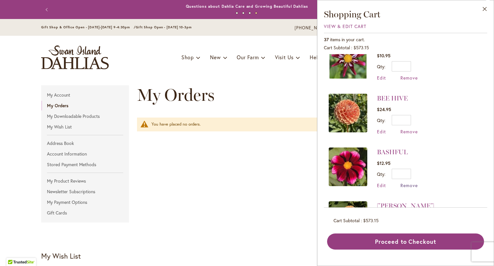
click at [406, 182] on span "Remove" at bounding box center [409, 185] width 17 height 6
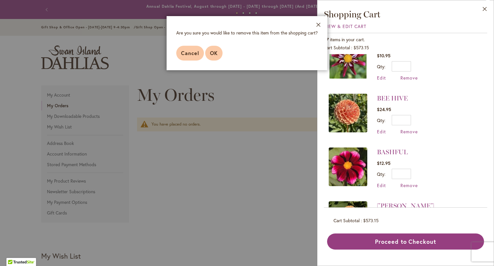
click at [213, 56] on span "OK" at bounding box center [214, 53] width 8 height 7
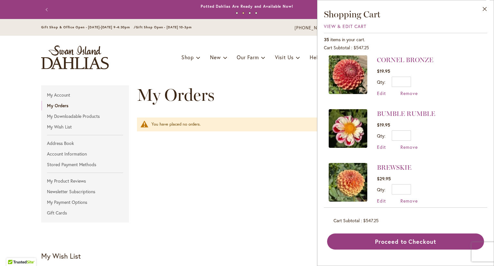
scroll to position [1352, 0]
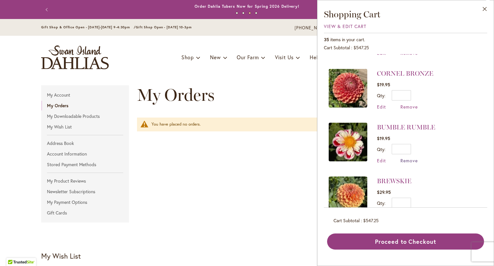
click at [406, 157] on span "Remove" at bounding box center [409, 160] width 17 height 6
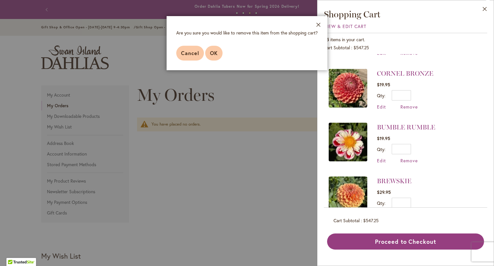
click at [214, 54] on span "OK" at bounding box center [214, 53] width 8 height 7
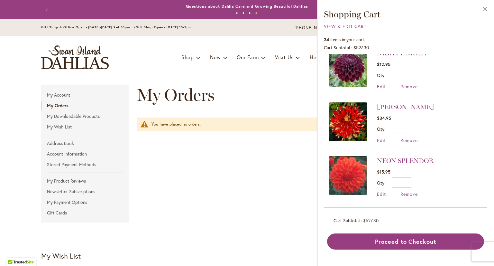
scroll to position [0, 0]
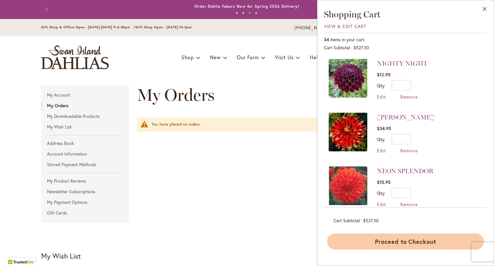
click at [384, 244] on button "Proceed to Checkout" at bounding box center [405, 241] width 157 height 16
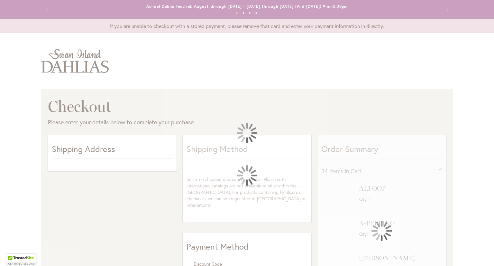
select select "**"
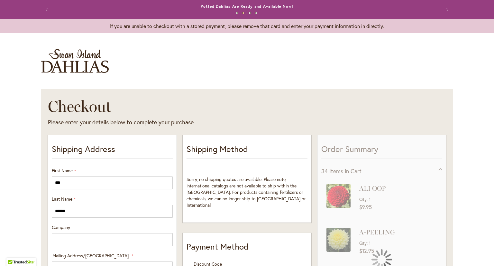
scroll to position [97, 0]
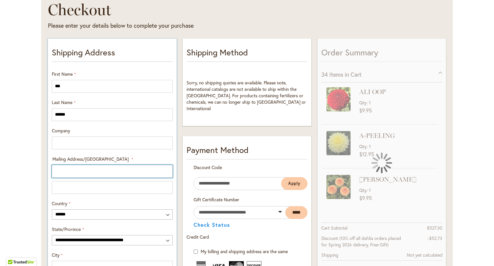
click at [81, 168] on input "Mailing Address/PO BOX: Line 1" at bounding box center [112, 171] width 121 height 13
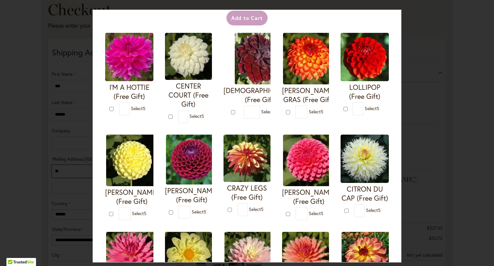
scroll to position [0, 0]
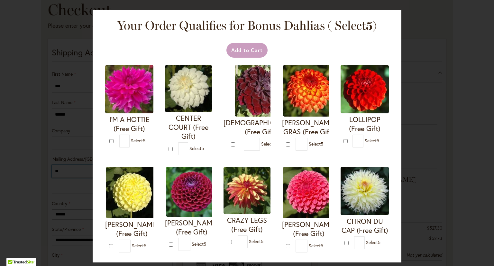
type input "**"
type input "*"
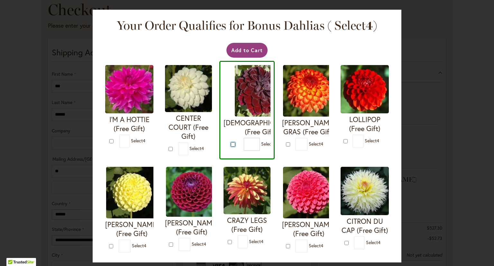
scroll to position [32, 0]
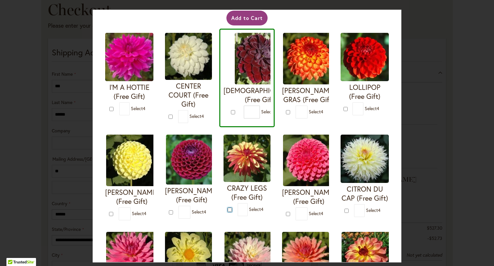
type input "*"
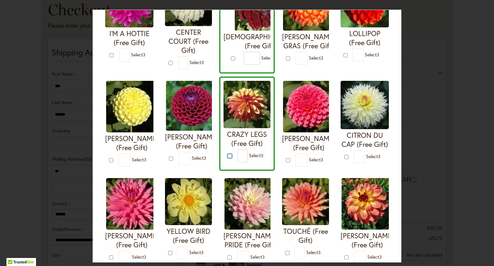
scroll to position [129, 0]
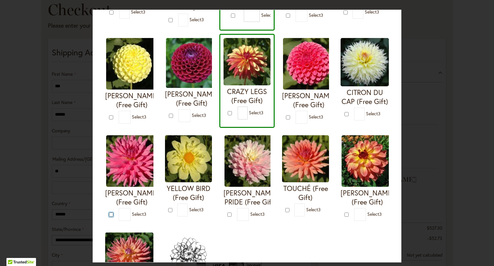
type input "*"
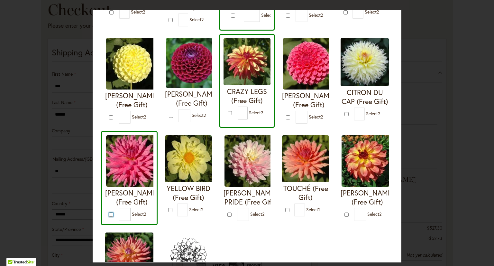
scroll to position [161, 0]
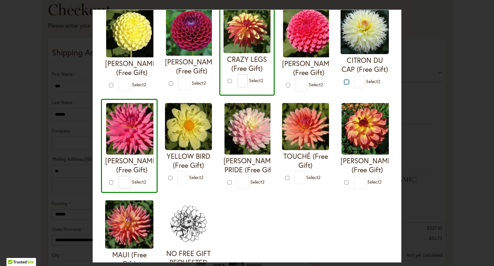
type input "*"
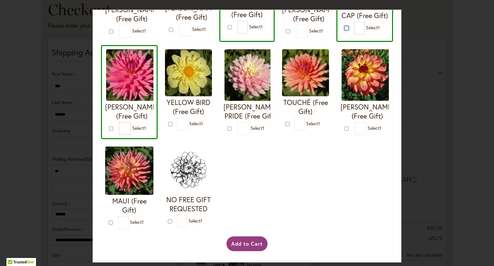
scroll to position [225, 0]
type input "*"
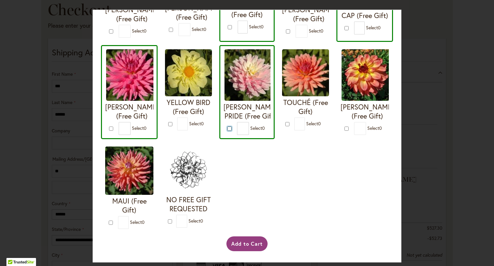
scroll to position [309, 0]
click at [237, 246] on button "Add to Cart" at bounding box center [248, 243] width 42 height 15
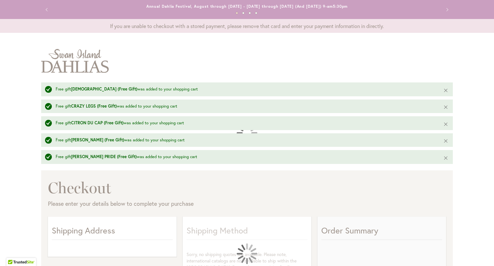
select select "**"
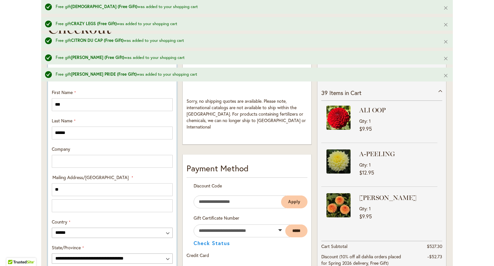
scroll to position [161, 0]
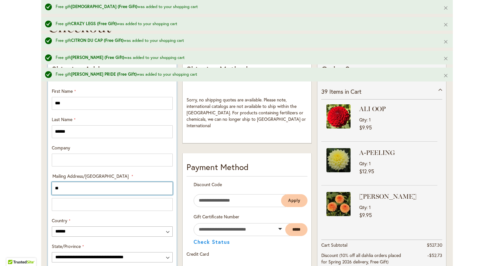
click at [68, 190] on input "**" at bounding box center [112, 188] width 121 height 13
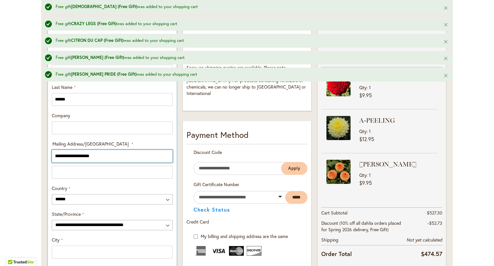
type input "**********"
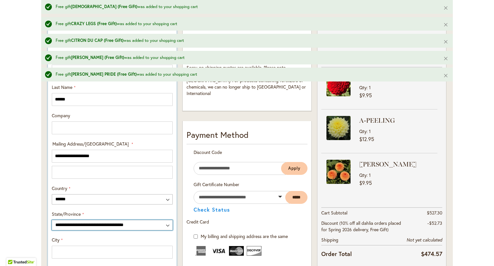
click at [67, 222] on select "**********" at bounding box center [112, 225] width 121 height 10
select select "**"
click at [52, 220] on select "**********" at bounding box center [112, 225] width 121 height 10
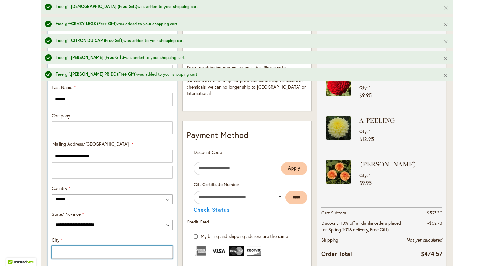
click at [58, 249] on input "City" at bounding box center [112, 252] width 121 height 13
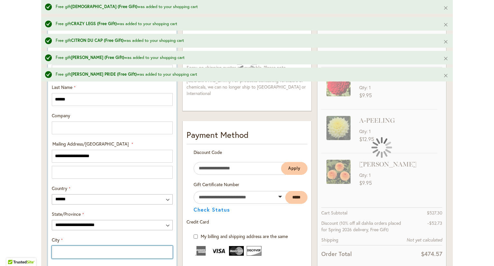
type input "**********"
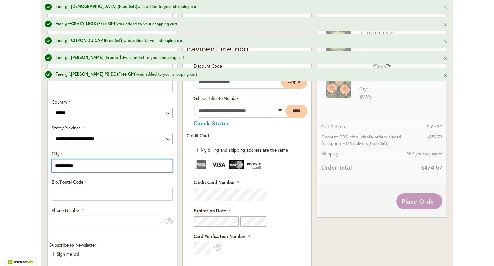
scroll to position [290, 0]
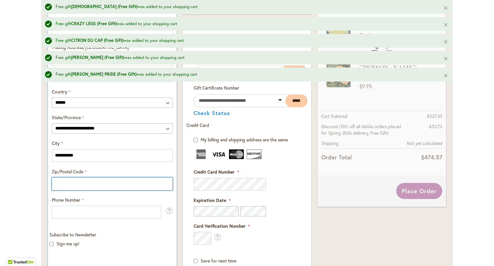
click at [86, 184] on input "Zip/Postal Code" at bounding box center [112, 183] width 121 height 13
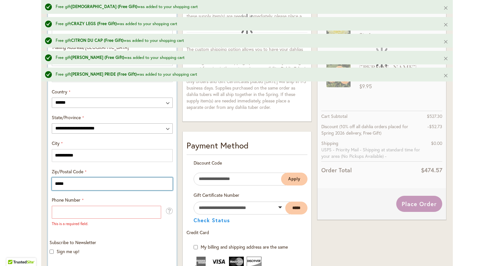
type input "*****"
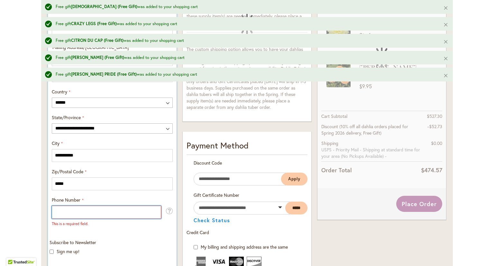
click at [75, 216] on input "Phone Number" at bounding box center [106, 212] width 109 height 13
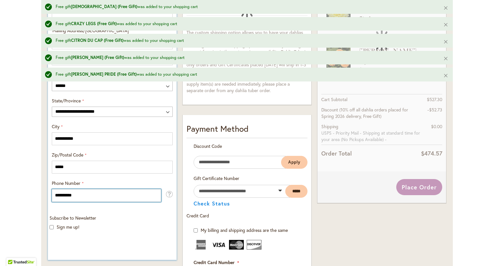
scroll to position [322, 0]
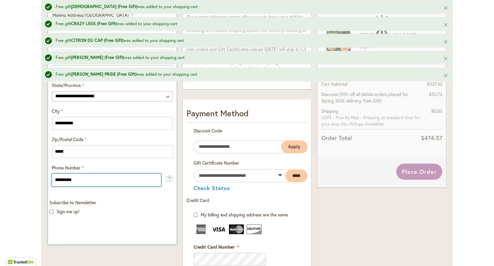
type input "**********"
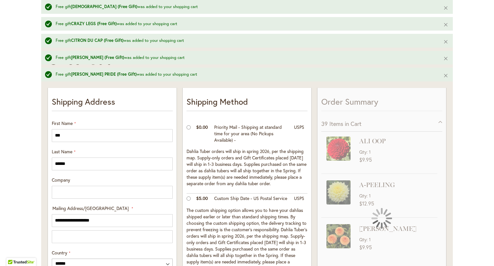
scroll to position [97, 0]
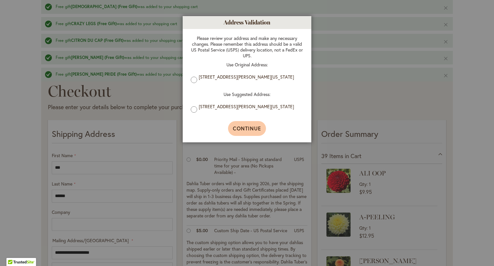
click at [248, 126] on span "Continue" at bounding box center [247, 128] width 29 height 7
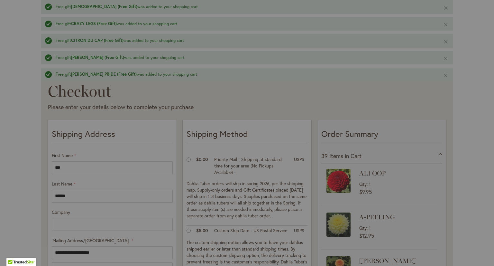
scroll to position [400, 0]
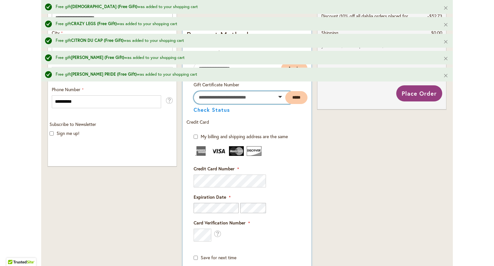
click at [228, 103] on input "text" at bounding box center [242, 97] width 97 height 13
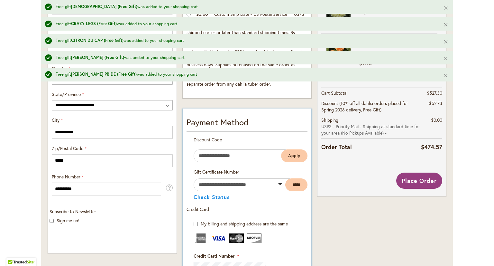
scroll to position [330, 0]
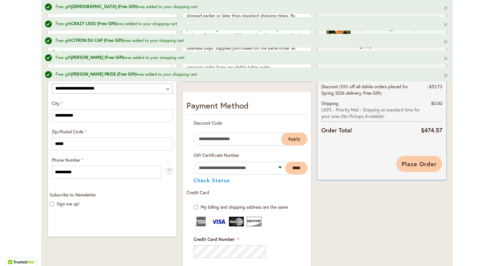
click at [432, 169] on button "Place Order" at bounding box center [420, 164] width 46 height 16
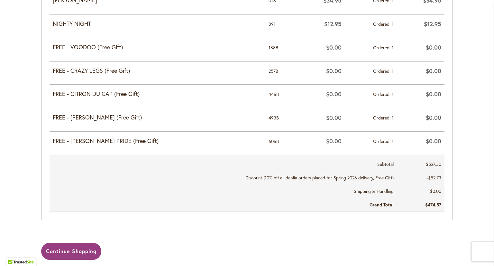
scroll to position [1129, 0]
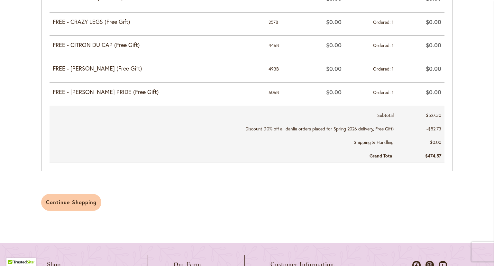
type input "**********"
click at [61, 203] on link "Continue Shopping" at bounding box center [71, 202] width 60 height 17
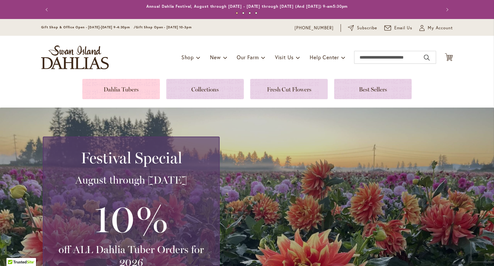
type input "**********"
click at [107, 93] on link at bounding box center [121, 89] width 78 height 20
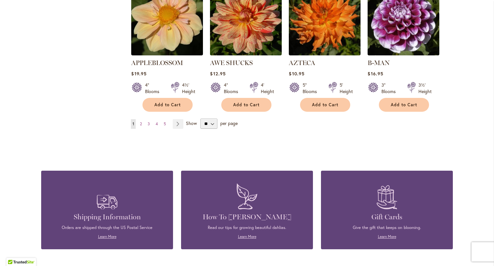
scroll to position [578, 0]
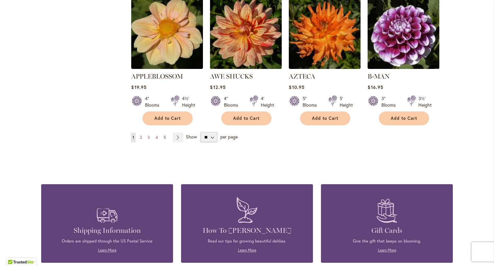
type input "**********"
click at [164, 135] on span "5" at bounding box center [165, 137] width 2 height 5
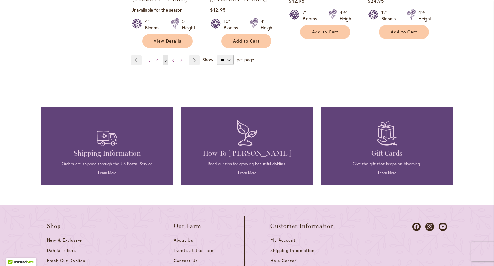
scroll to position [579, 0]
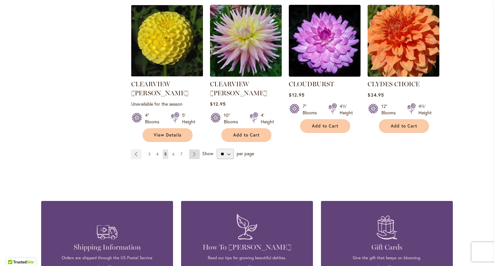
type input "**********"
click at [192, 149] on link "Page Next" at bounding box center [194, 154] width 11 height 10
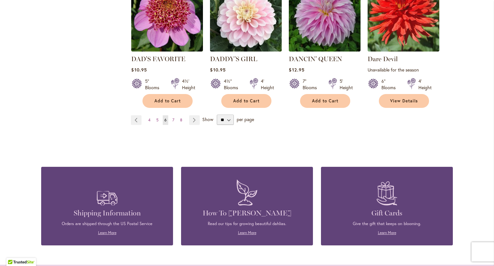
scroll to position [612, 0]
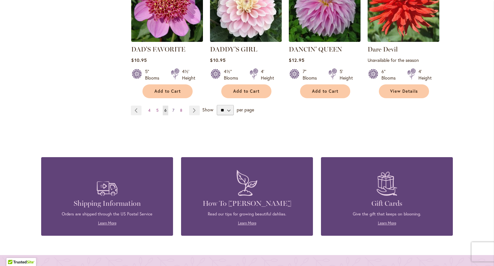
type input "**********"
click at [173, 110] on span "7" at bounding box center [174, 110] width 2 height 5
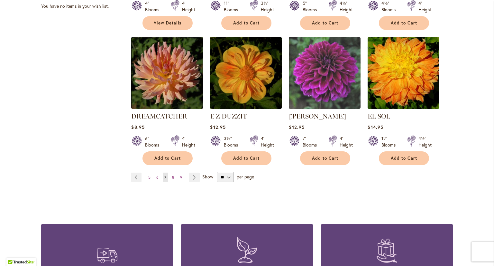
scroll to position [579, 0]
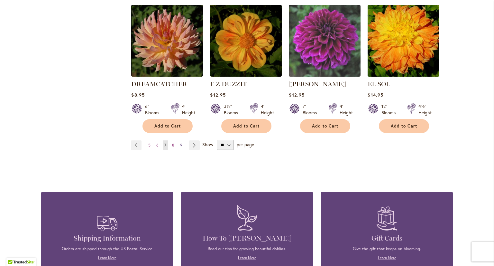
type input "**********"
click at [179, 140] on link "Page 9" at bounding box center [181, 145] width 5 height 10
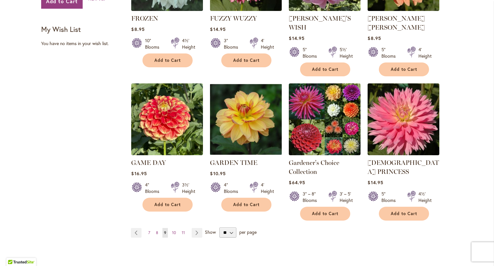
scroll to position [547, 0]
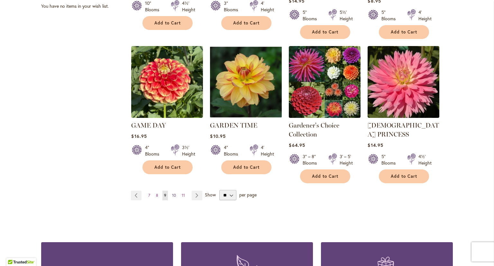
type input "**********"
click at [173, 193] on span "10" at bounding box center [174, 195] width 4 height 5
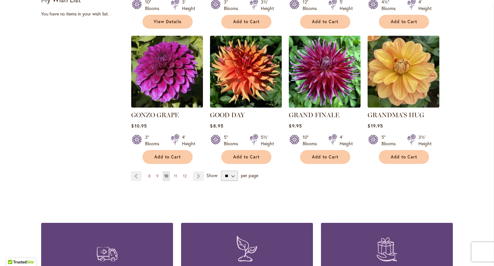
scroll to position [547, 0]
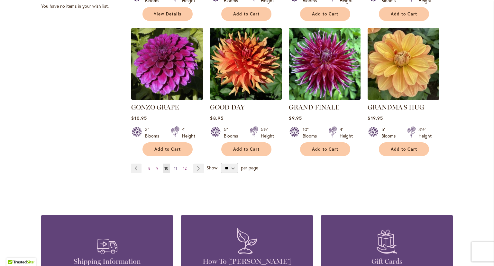
type input "**********"
click at [174, 166] on span "11" at bounding box center [175, 168] width 3 height 5
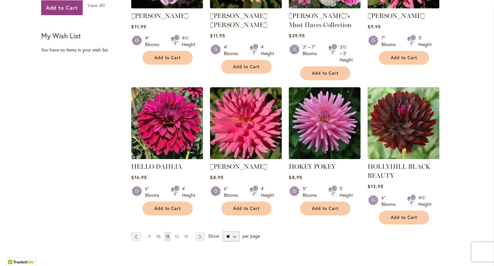
scroll to position [547, 0]
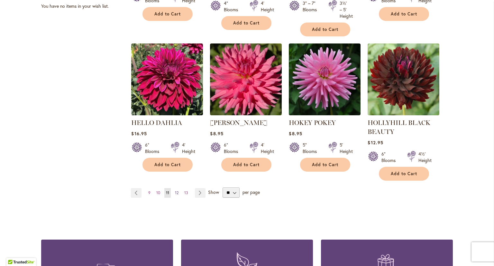
type input "**********"
click at [175, 191] on span "12" at bounding box center [177, 192] width 4 height 5
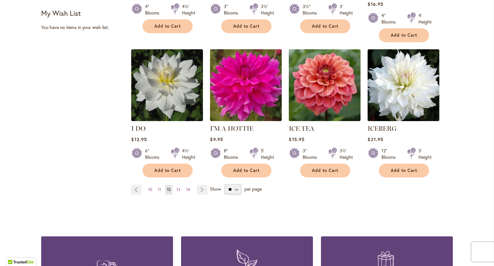
scroll to position [547, 0]
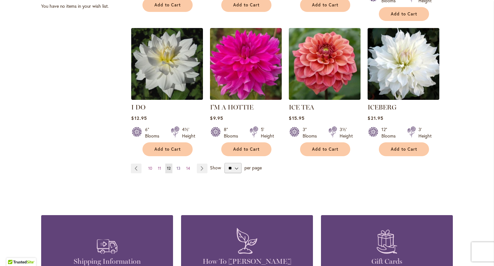
type input "**********"
click at [177, 166] on span "13" at bounding box center [179, 168] width 4 height 5
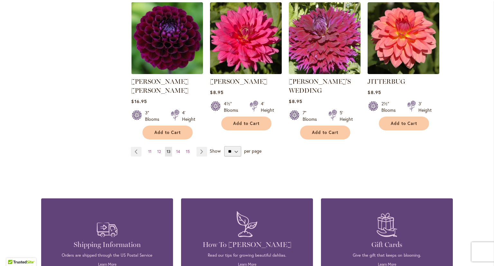
scroll to position [612, 0]
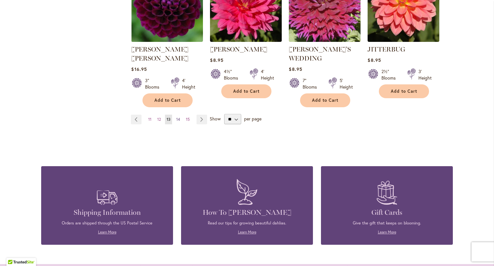
type input "**********"
click at [176, 117] on span "14" at bounding box center [178, 119] width 4 height 5
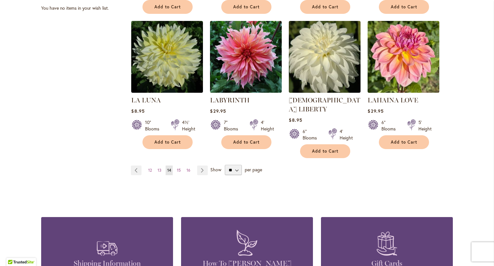
scroll to position [547, 0]
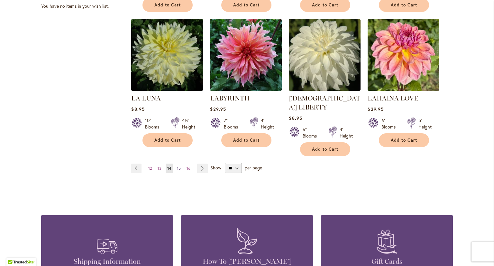
type input "**********"
click at [178, 166] on span "15" at bounding box center [179, 168] width 4 height 5
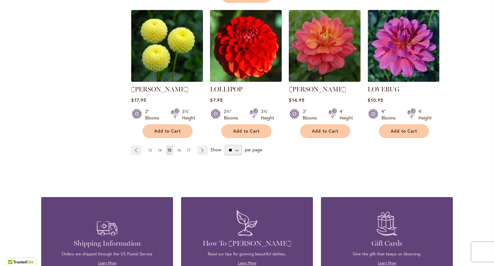
scroll to position [579, 0]
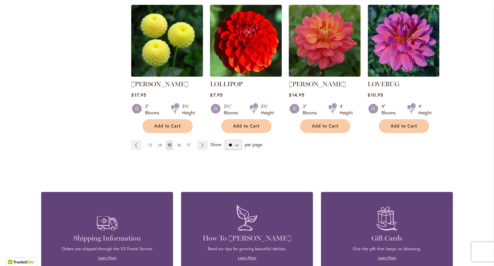
type input "**********"
click at [177, 143] on span "16" at bounding box center [179, 145] width 4 height 5
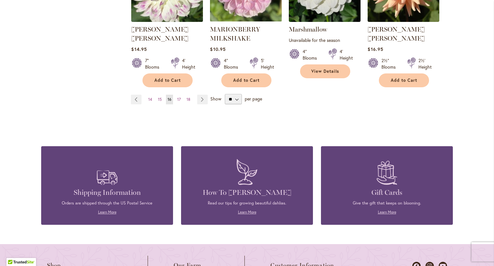
scroll to position [644, 0]
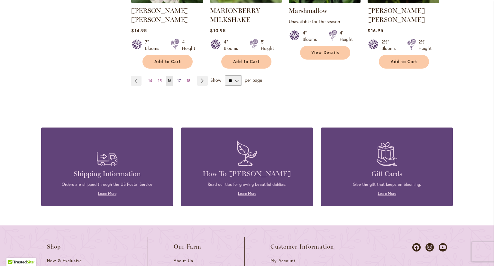
type input "**********"
click at [177, 78] on span "17" at bounding box center [179, 80] width 4 height 5
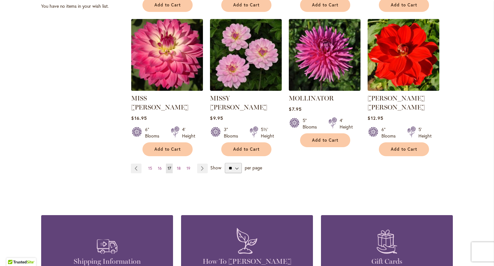
scroll to position [579, 0]
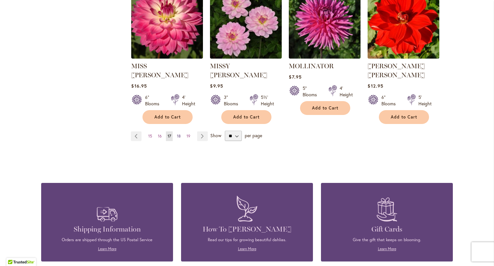
type input "**********"
click at [175, 131] on link "Page 18" at bounding box center [178, 136] width 7 height 10
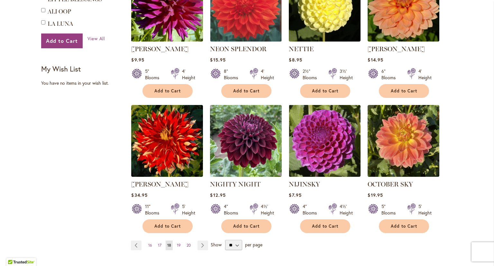
scroll to position [451, 0]
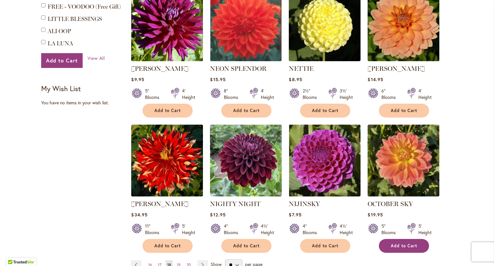
type input "**********"
click at [402, 243] on span "Add to Cart" at bounding box center [404, 245] width 26 height 5
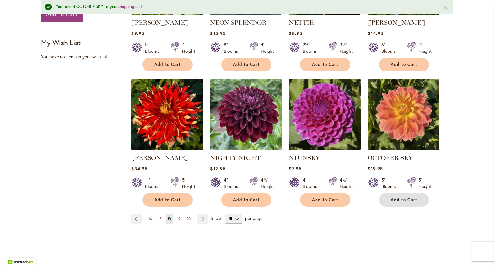
scroll to position [515, 0]
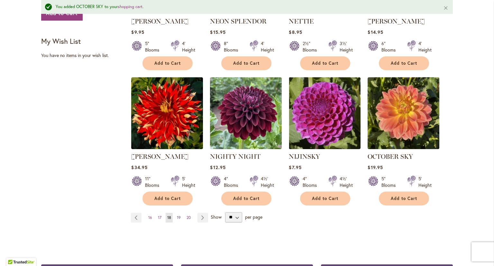
click at [177, 215] on span "19" at bounding box center [179, 217] width 4 height 5
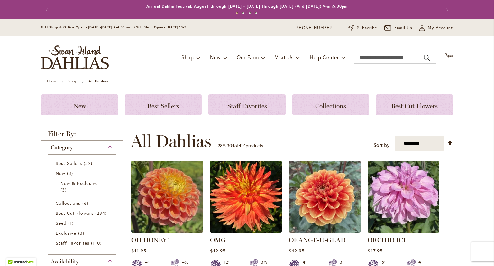
scroll to position [64, 0]
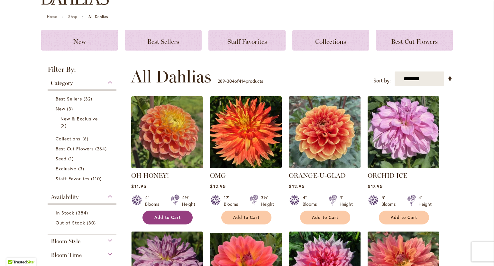
type input "**********"
click at [176, 212] on button "Add to Cart" at bounding box center [168, 218] width 50 height 14
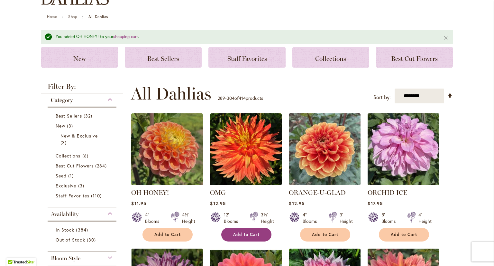
click at [242, 219] on div "12" Blooms 3½' Height" at bounding box center [246, 215] width 72 height 18
click at [240, 232] on span "Add to Cart" at bounding box center [246, 234] width 26 height 5
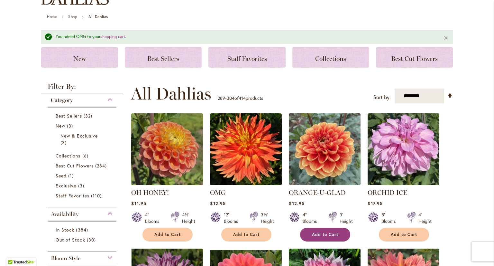
click at [321, 233] on span "Add to Cart" at bounding box center [325, 234] width 26 height 5
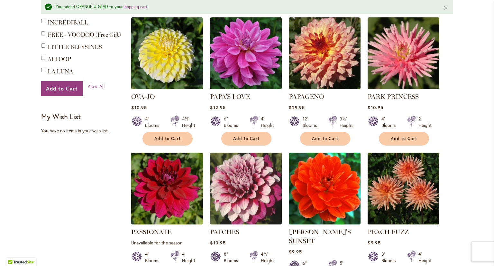
scroll to position [451, 0]
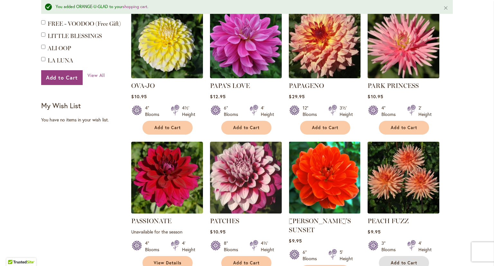
click at [384, 256] on button "Add to Cart" at bounding box center [404, 263] width 50 height 14
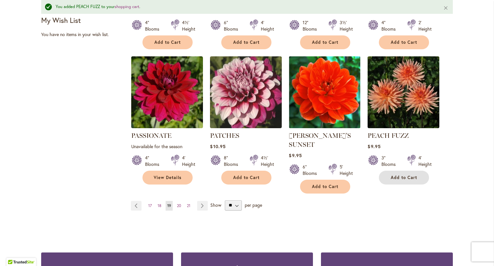
scroll to position [547, 0]
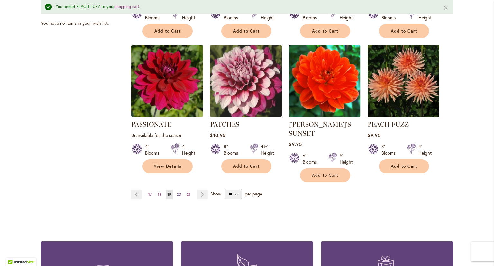
click at [177, 192] on span "20" at bounding box center [179, 194] width 4 height 5
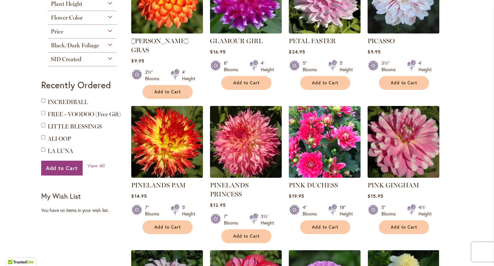
scroll to position [386, 0]
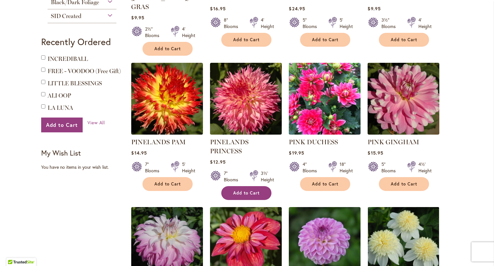
type input "**********"
click at [242, 186] on button "Add to Cart" at bounding box center [246, 193] width 50 height 14
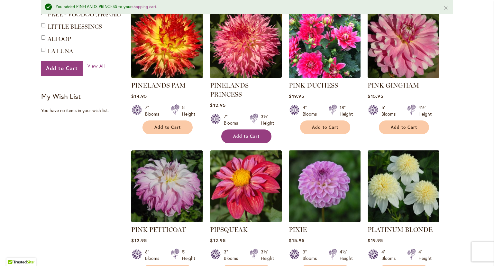
scroll to position [467, 0]
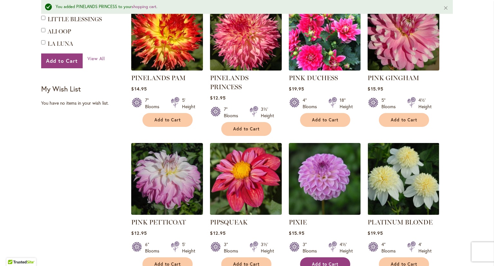
click at [313, 261] on span "Add to Cart" at bounding box center [325, 263] width 26 height 5
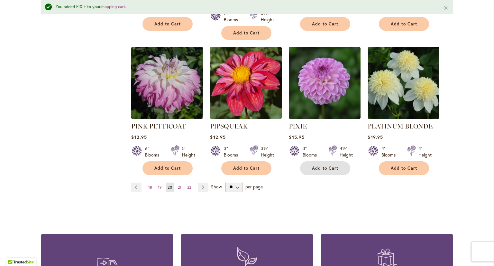
scroll to position [564, 0]
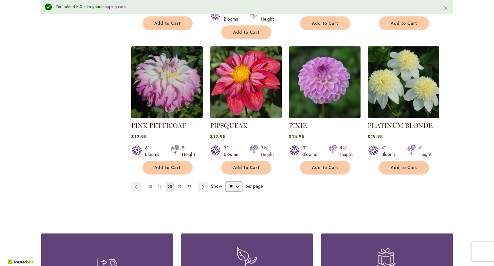
click at [178, 184] on span "21" at bounding box center [180, 186] width 4 height 5
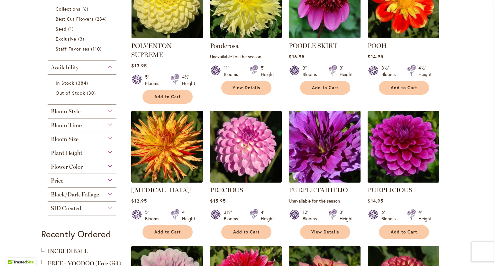
scroll to position [225, 0]
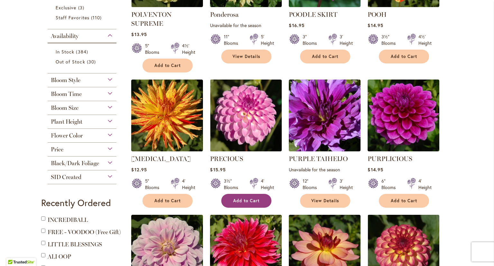
type input "**********"
click at [243, 199] on span "Add to Cart" at bounding box center [246, 200] width 26 height 5
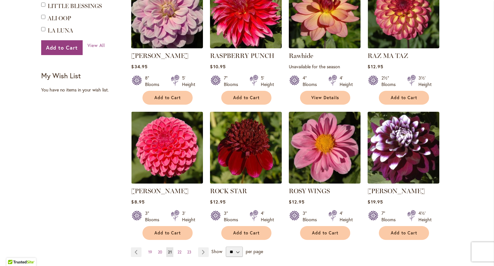
scroll to position [500, 0]
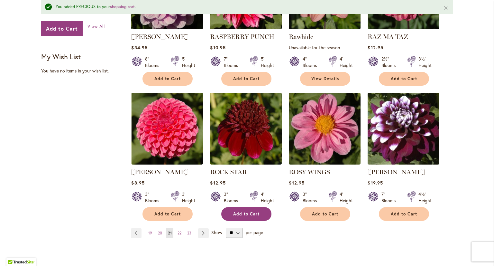
click at [243, 211] on span "Add to Cart" at bounding box center [246, 213] width 26 height 5
click at [178, 232] on span "22" at bounding box center [180, 233] width 4 height 5
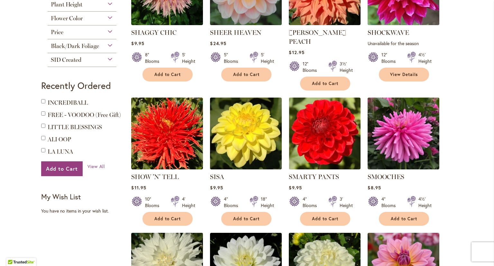
scroll to position [354, 0]
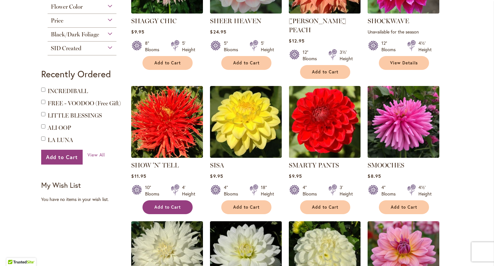
type input "**********"
click at [184, 200] on button "Add to Cart" at bounding box center [168, 207] width 50 height 14
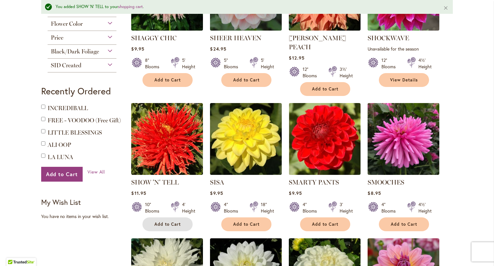
scroll to position [371, 0]
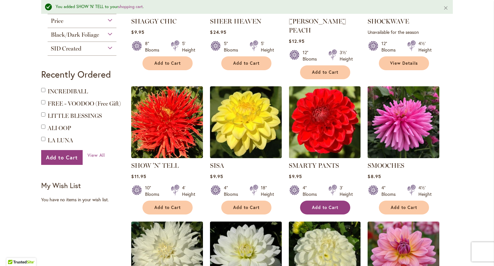
click at [309, 201] on button "Add to Cart" at bounding box center [325, 208] width 50 height 14
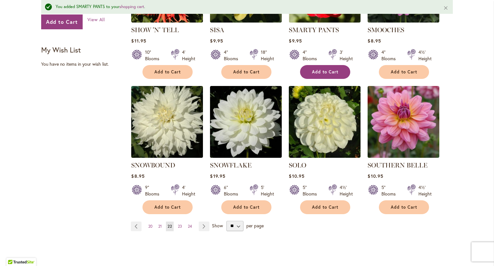
scroll to position [532, 0]
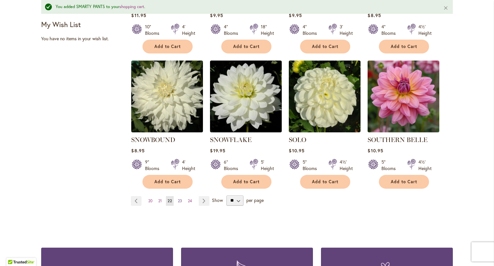
click at [178, 198] on span "23" at bounding box center [180, 200] width 4 height 5
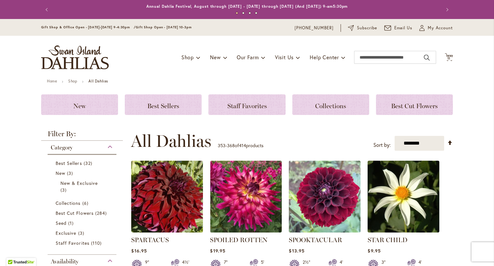
scroll to position [97, 0]
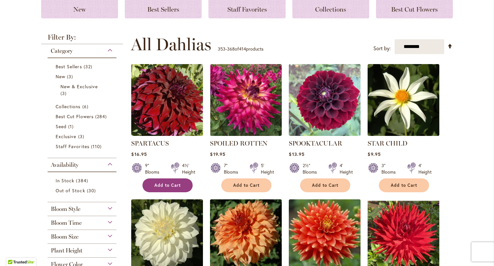
type input "**********"
click at [168, 189] on button "Add to Cart" at bounding box center [168, 185] width 50 height 14
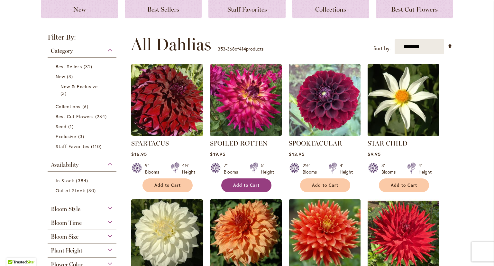
click at [249, 183] on span "Add to Cart" at bounding box center [246, 185] width 26 height 5
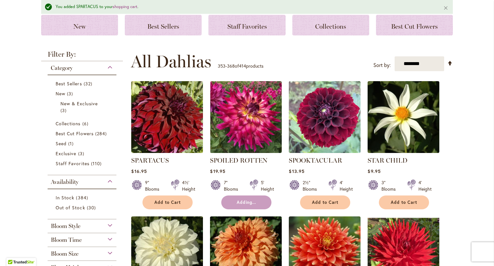
scroll to position [113, 0]
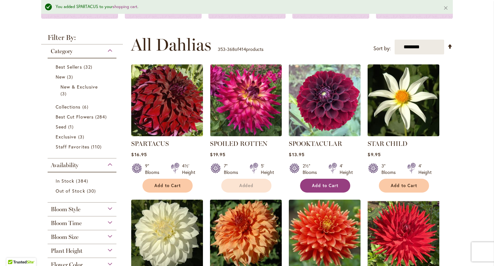
click at [328, 185] on span "Add to Cart" at bounding box center [325, 185] width 26 height 5
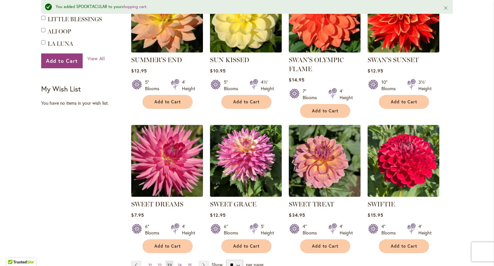
scroll to position [500, 0]
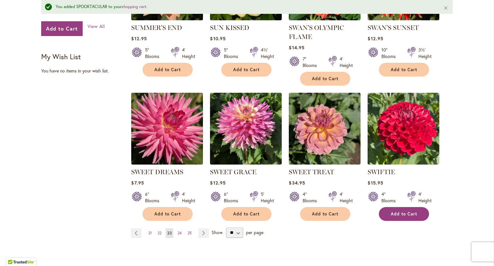
click at [388, 211] on button "Add to Cart" at bounding box center [404, 214] width 50 height 14
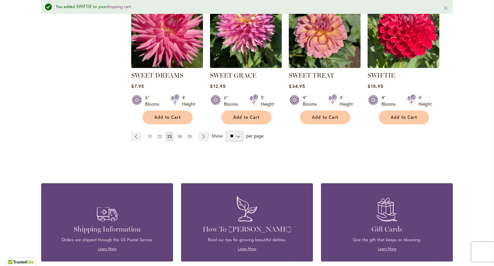
click at [178, 135] on span "24" at bounding box center [180, 136] width 4 height 5
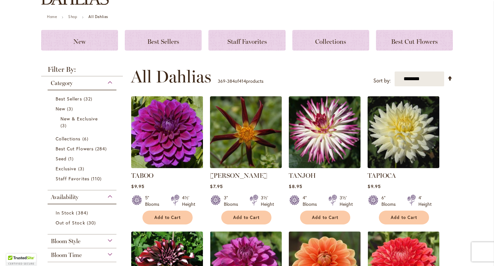
scroll to position [97, 0]
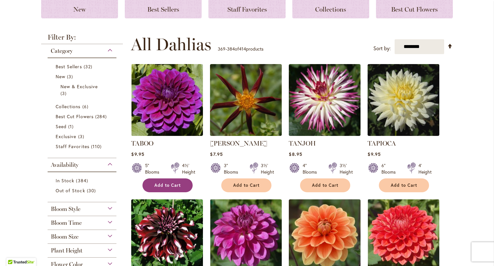
type input "**********"
click at [166, 183] on span "Add to Cart" at bounding box center [168, 185] width 26 height 5
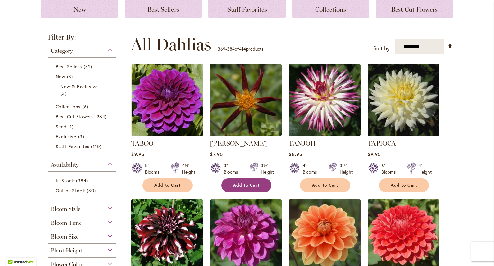
click at [223, 188] on button "Add to Cart" at bounding box center [246, 185] width 50 height 14
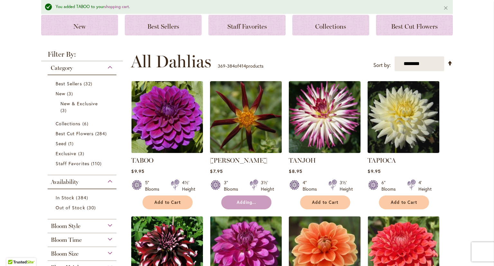
scroll to position [113, 0]
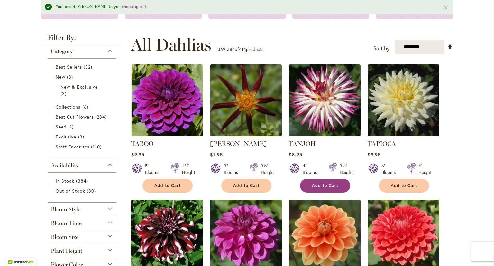
click at [304, 187] on button "Add to Cart" at bounding box center [325, 186] width 50 height 14
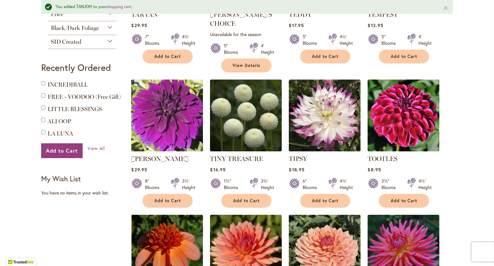
scroll to position [371, 0]
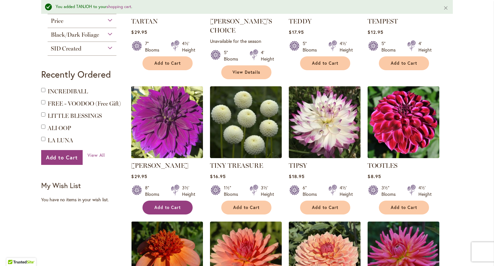
click at [162, 201] on button "Add to Cart" at bounding box center [168, 208] width 50 height 14
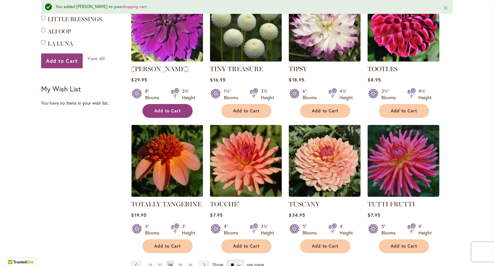
scroll to position [500, 0]
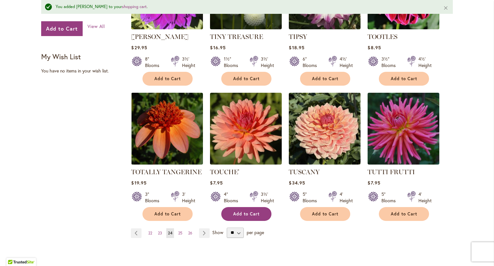
click at [233, 211] on span "Add to Cart" at bounding box center [246, 213] width 26 height 5
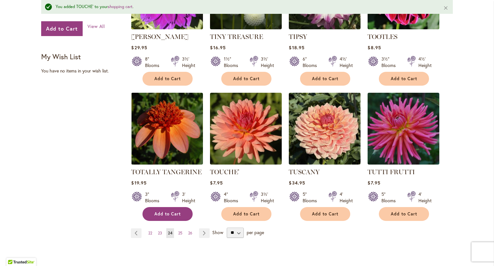
click at [182, 207] on button "Add to Cart" at bounding box center [168, 214] width 50 height 14
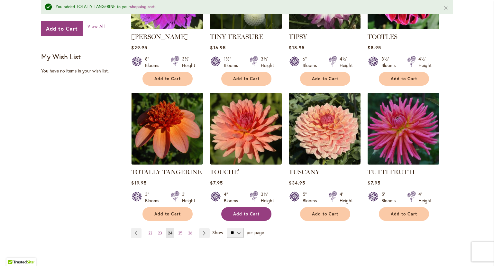
click at [236, 209] on button "Add to Cart" at bounding box center [246, 214] width 50 height 14
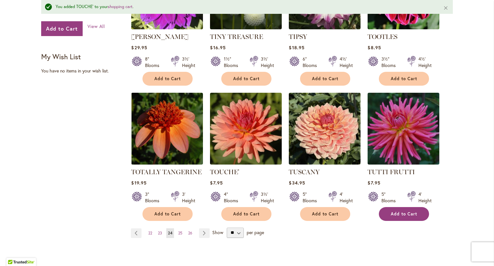
click at [405, 211] on span "Add to Cart" at bounding box center [404, 213] width 26 height 5
click at [179, 231] on span "25" at bounding box center [180, 233] width 4 height 5
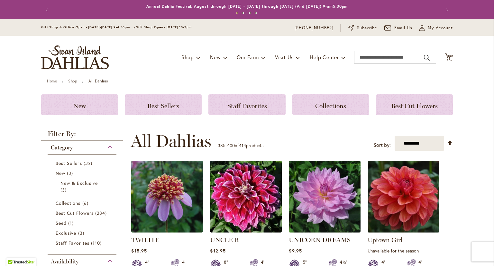
scroll to position [64, 0]
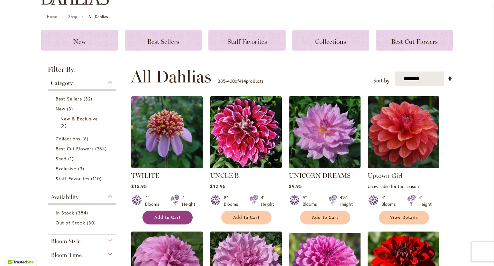
type input "**********"
click at [184, 221] on button "Add to Cart" at bounding box center [168, 218] width 50 height 14
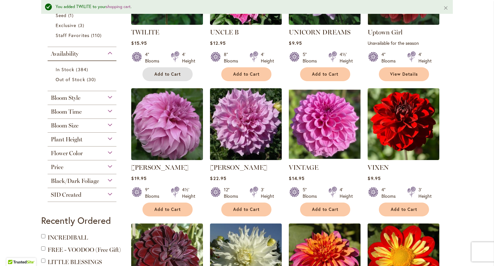
scroll to position [225, 0]
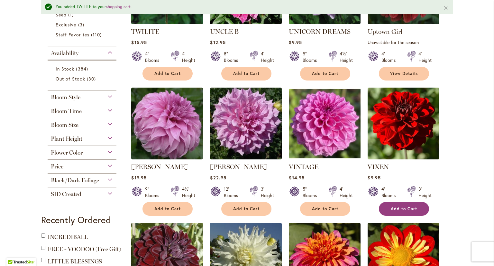
click at [388, 212] on button "Add to Cart" at bounding box center [404, 209] width 50 height 14
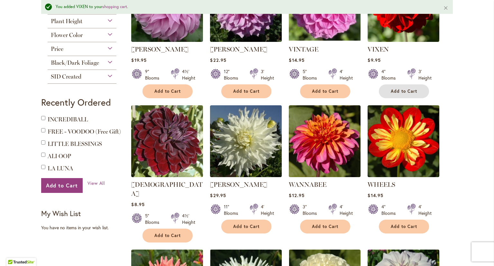
scroll to position [354, 0]
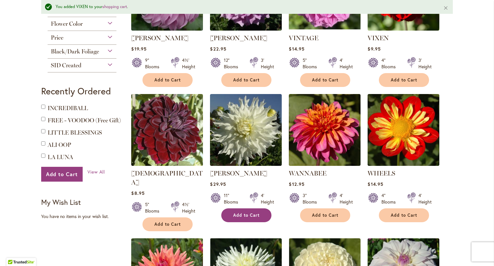
click at [259, 219] on button "Add to Cart" at bounding box center [246, 215] width 50 height 14
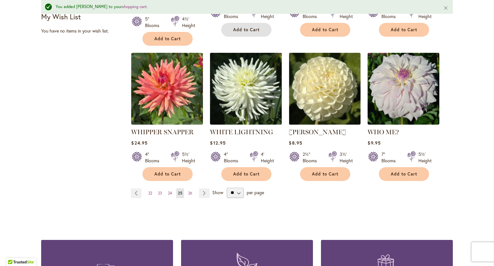
scroll to position [547, 0]
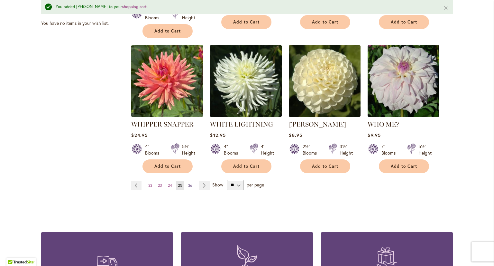
click at [190, 183] on span "26" at bounding box center [190, 185] width 4 height 5
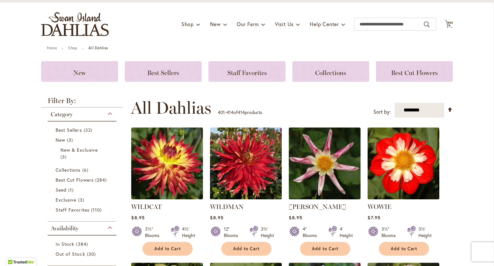
scroll to position [64, 0]
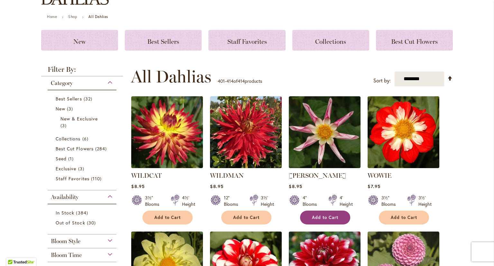
type input "**********"
click at [330, 219] on span "Add to Cart" at bounding box center [325, 217] width 26 height 5
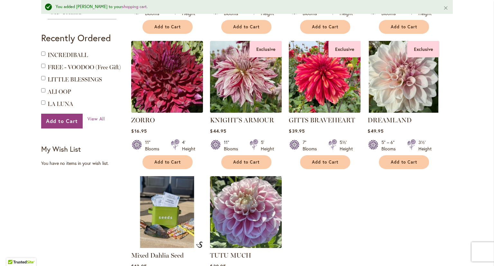
scroll to position [419, 0]
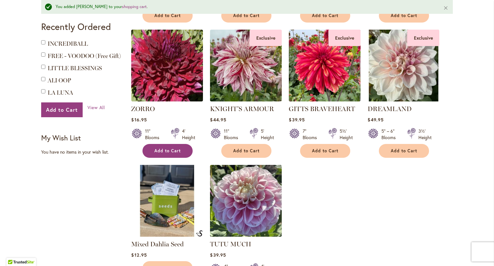
click at [170, 155] on button "Add to Cart" at bounding box center [168, 151] width 50 height 14
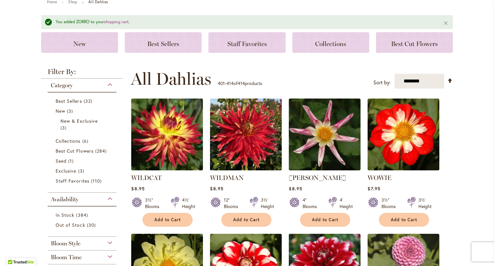
scroll to position [0, 0]
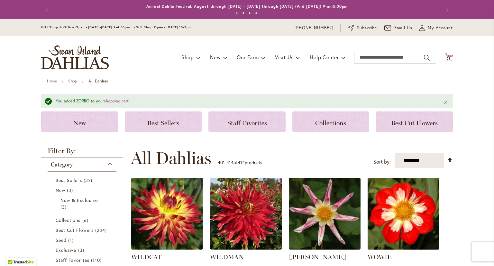
click at [449, 56] on icon "Cart .cls-1 { fill: #231f20; }" at bounding box center [449, 57] width 8 height 8
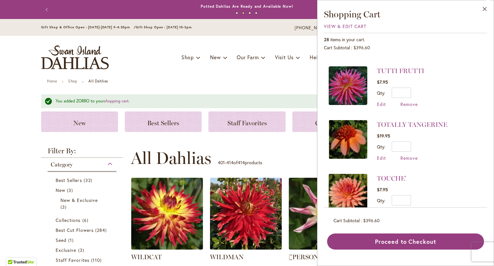
scroll to position [290, 0]
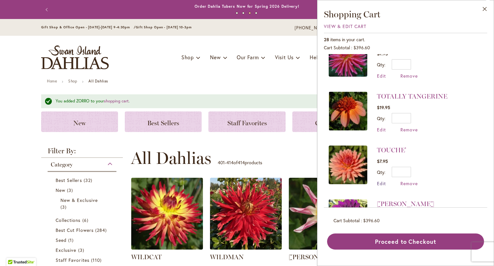
click at [382, 181] on span "Edit" at bounding box center [381, 183] width 9 height 6
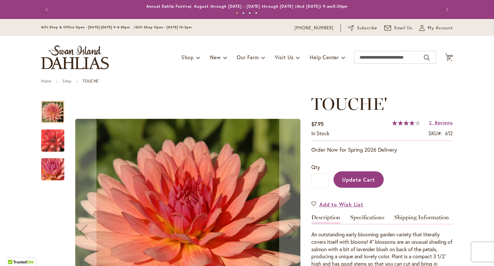
type input "**********"
click at [319, 181] on input "*" at bounding box center [320, 180] width 17 height 14
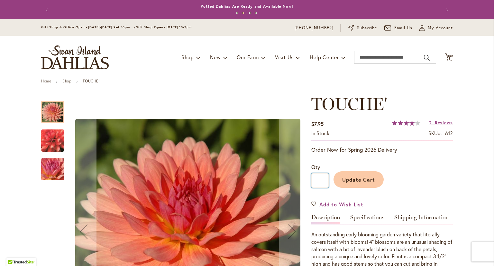
type input "*"
click at [336, 181] on button "Update Cart" at bounding box center [359, 179] width 50 height 16
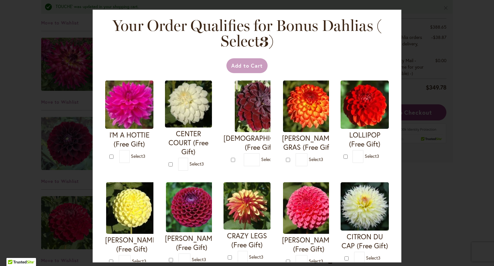
scroll to position [1159, 0]
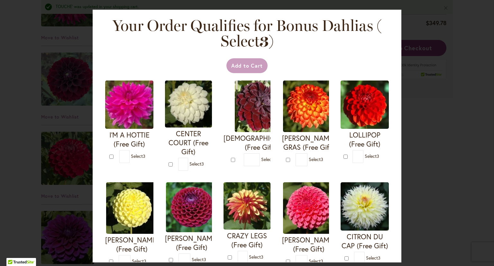
type input "**********"
click at [450, 189] on div "Your Order Qualifies for Bonus Dahlias ( Select 3 ) Add to Cart I'M A HOTTIE (F…" at bounding box center [247, 133] width 494 height 266
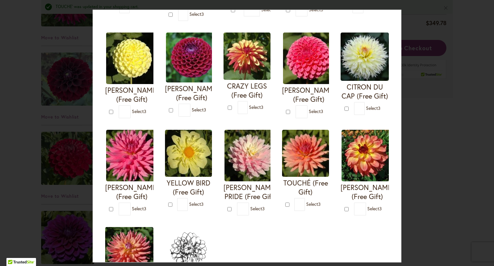
scroll to position [161, 0]
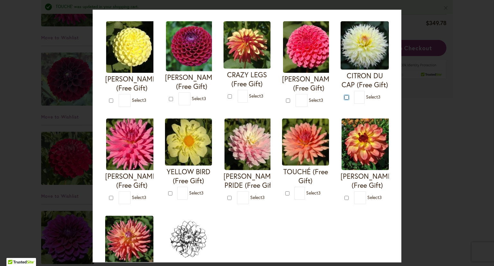
type input "*"
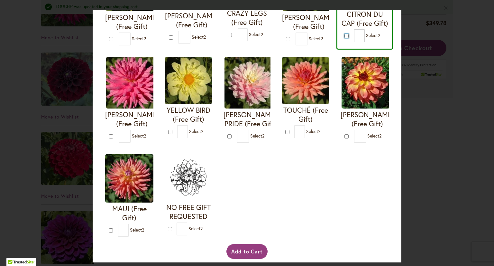
scroll to position [225, 0]
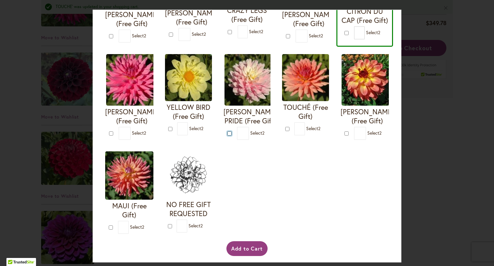
type input "*"
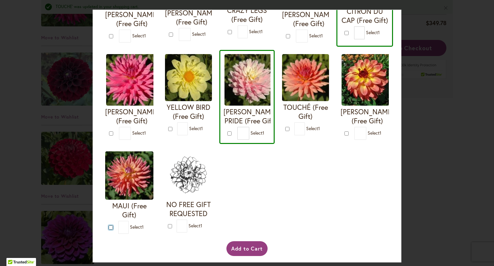
type input "*"
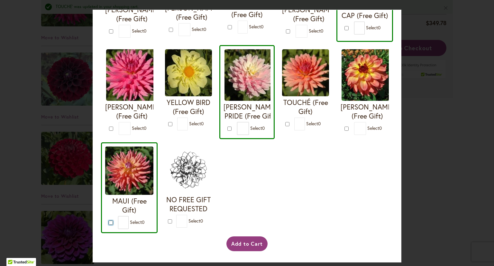
scroll to position [322, 0]
click at [234, 249] on button "Add to Cart" at bounding box center [248, 243] width 42 height 15
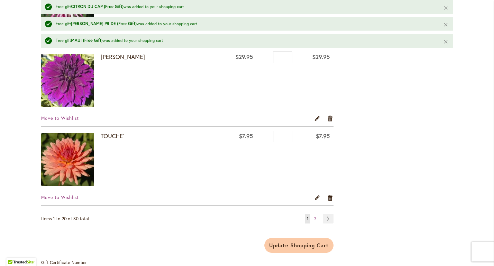
scroll to position [1610, 0]
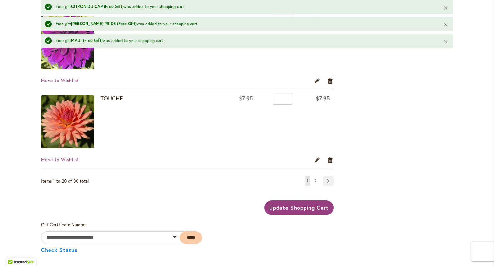
type input "**********"
click at [298, 204] on span "Update Shopping Cart" at bounding box center [298, 207] width 59 height 7
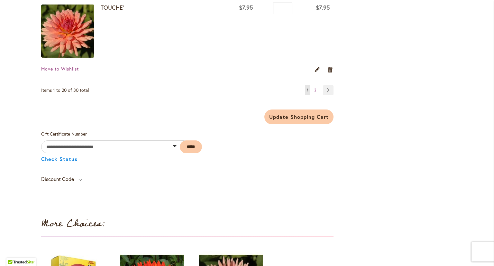
scroll to position [1674, 0]
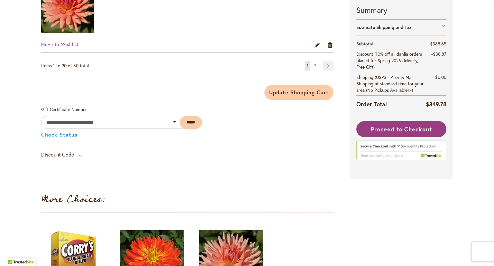
type input "**********"
click at [315, 63] on span "2" at bounding box center [316, 65] width 2 height 5
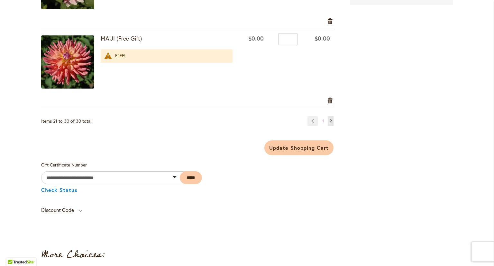
scroll to position [835, 0]
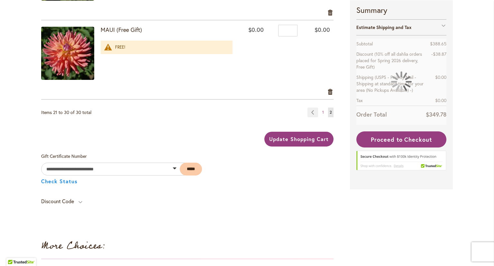
type input "**********"
click at [280, 133] on button "Update Shopping Cart" at bounding box center [299, 139] width 69 height 15
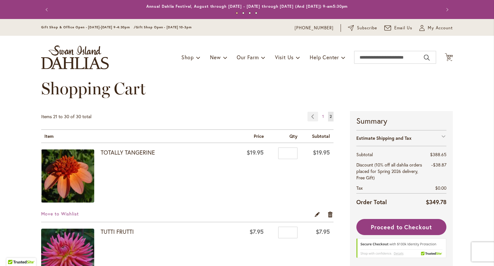
scroll to position [32, 0]
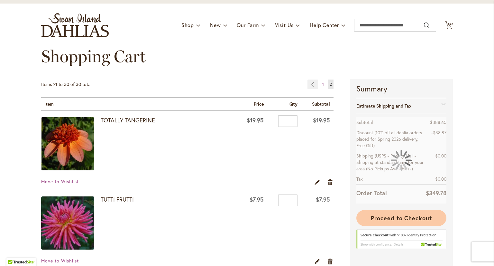
type input "**********"
click at [391, 199] on div at bounding box center [402, 160] width 90 height 86
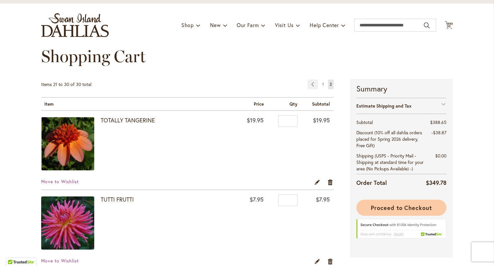
click at [379, 210] on span "Proceed to Checkout" at bounding box center [401, 208] width 61 height 8
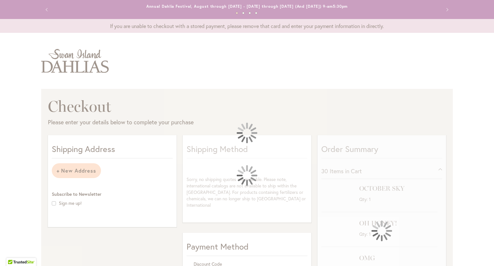
select select "**********"
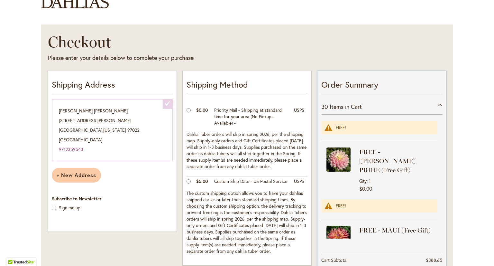
scroll to position [1247, 0]
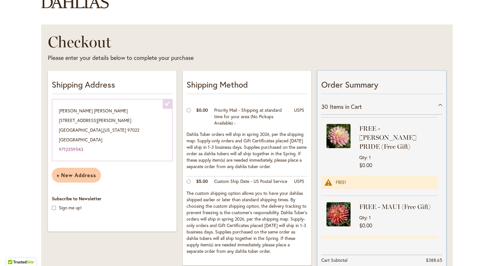
click at [382, 260] on th "Cart Subtotal" at bounding box center [372, 260] width 100 height 11
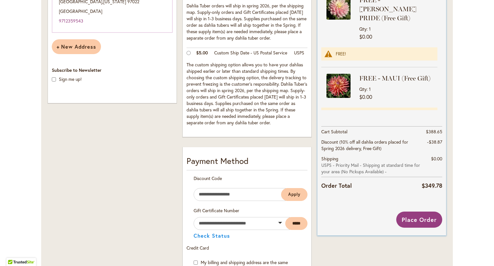
scroll to position [193, 0]
click at [419, 215] on span "Place Order" at bounding box center [419, 219] width 35 height 8
